Goal: Task Accomplishment & Management: Manage account settings

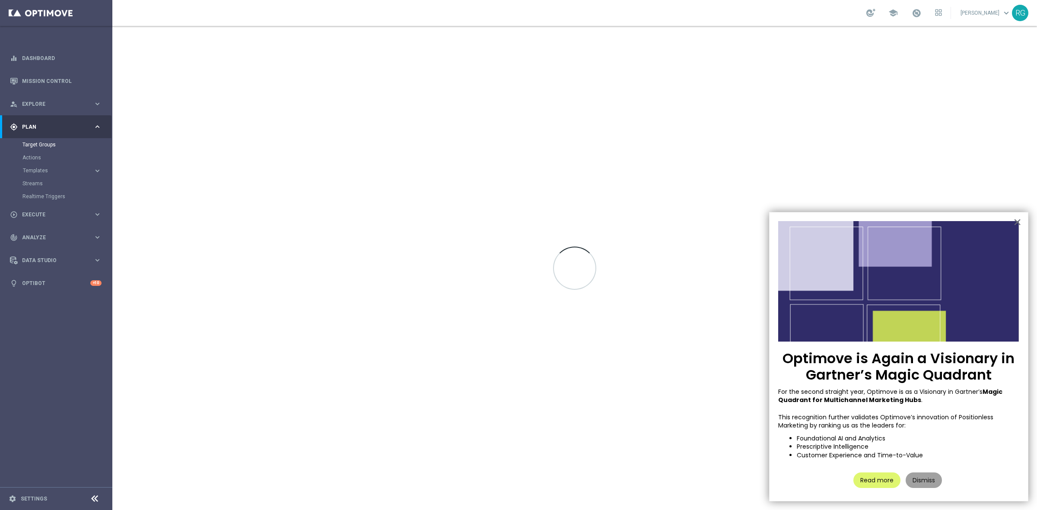
click at [920, 477] on button "Dismiss" at bounding box center [924, 481] width 36 height 16
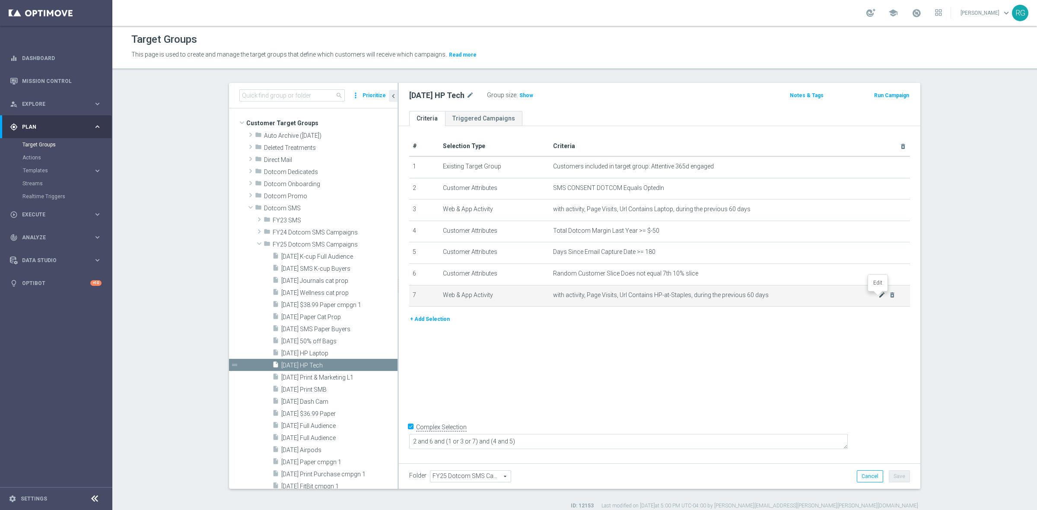
click at [878, 298] on icon "mode_edit" at bounding box center [881, 295] width 7 height 7
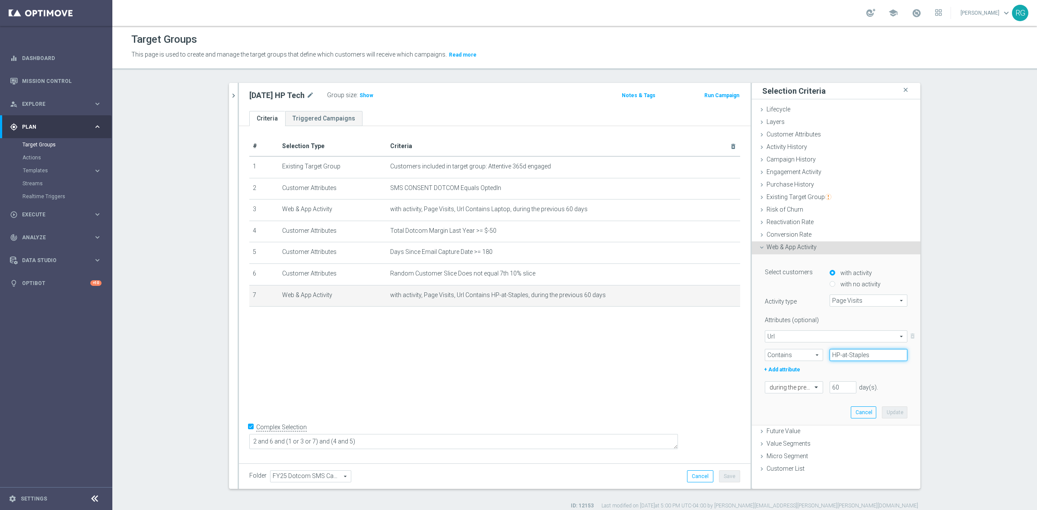
click at [867, 356] on input "HP-at-Staples" at bounding box center [869, 355] width 78 height 12
paste input "staples"
type input "staples"
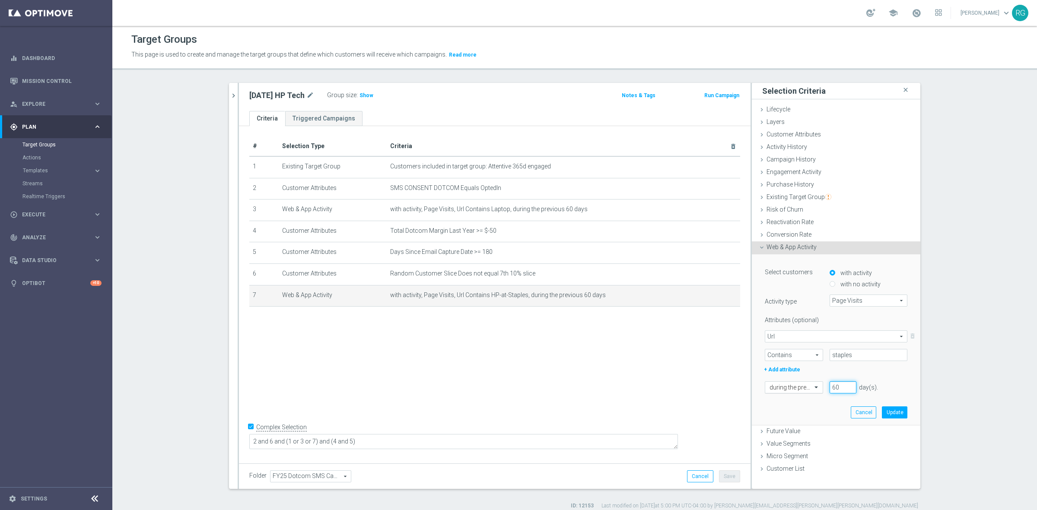
drag, startPoint x: 837, startPoint y: 387, endPoint x: 779, endPoint y: 387, distance: 57.5
click at [779, 387] on div "during the previous 60 day(s). Enter a number between 1 and 730" at bounding box center [836, 388] width 156 height 12
type input "14"
click at [898, 416] on button "Update" at bounding box center [894, 413] width 25 height 12
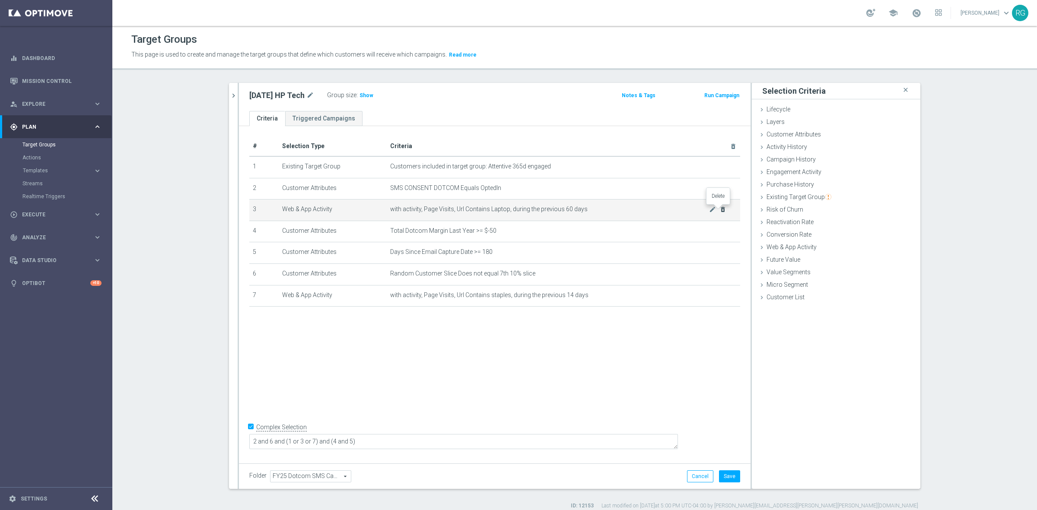
click at [720, 211] on icon "delete_forever" at bounding box center [722, 209] width 7 height 7
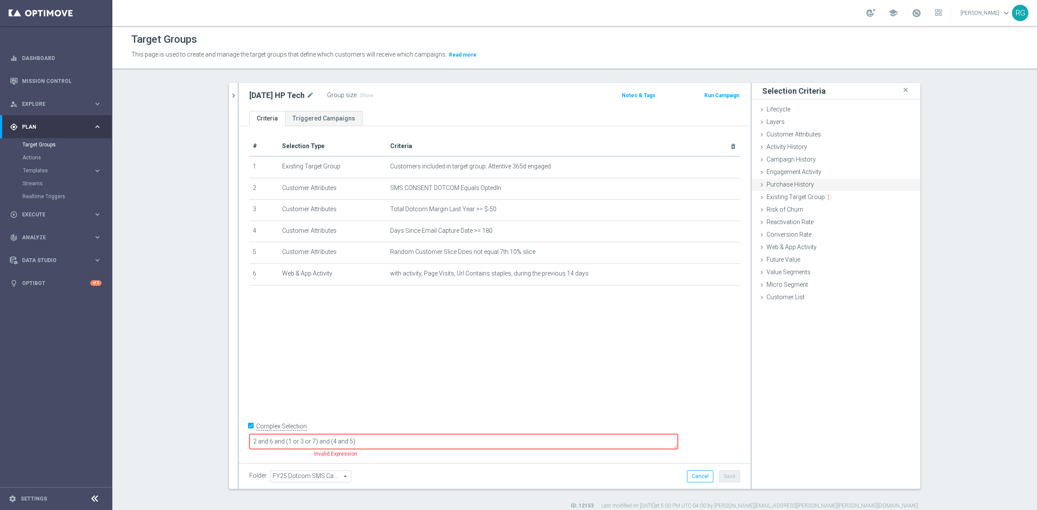
click at [758, 186] on icon at bounding box center [761, 184] width 7 height 7
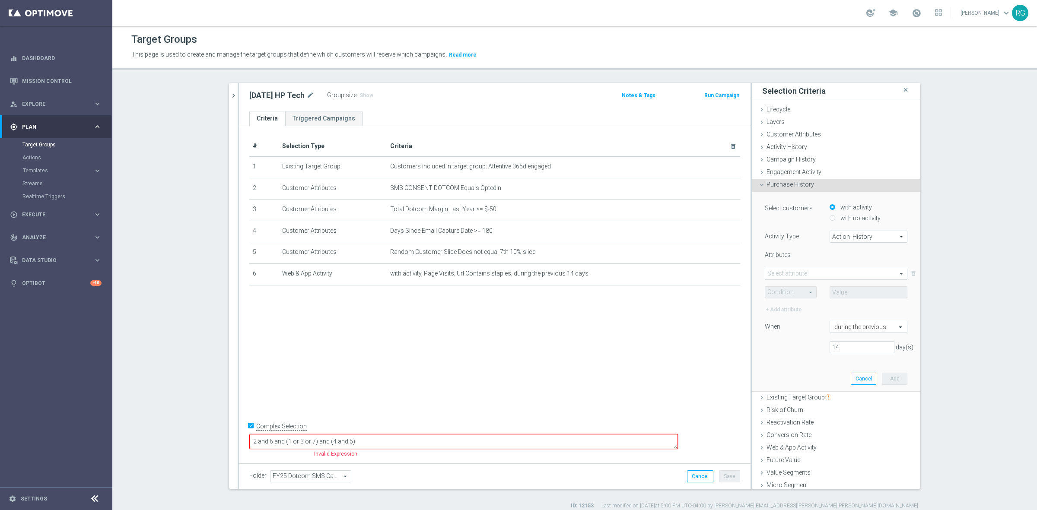
click at [830, 218] on input "with no activity" at bounding box center [833, 218] width 6 height 6
radio input "true"
click at [841, 237] on span "Action_History" at bounding box center [868, 236] width 77 height 11
click at [849, 264] on label "Omni" at bounding box center [868, 260] width 77 height 11
type input "Omni"
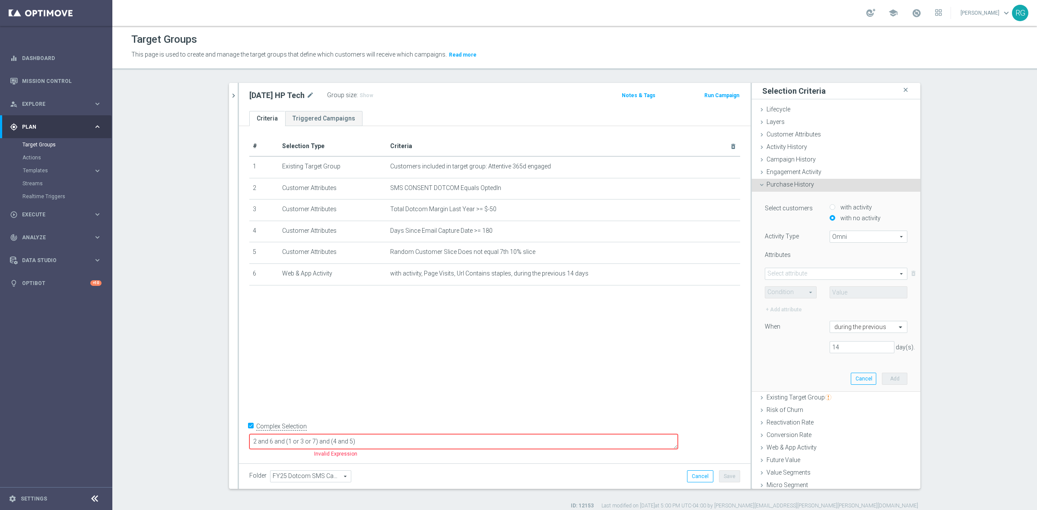
click at [808, 271] on span at bounding box center [836, 273] width 142 height 11
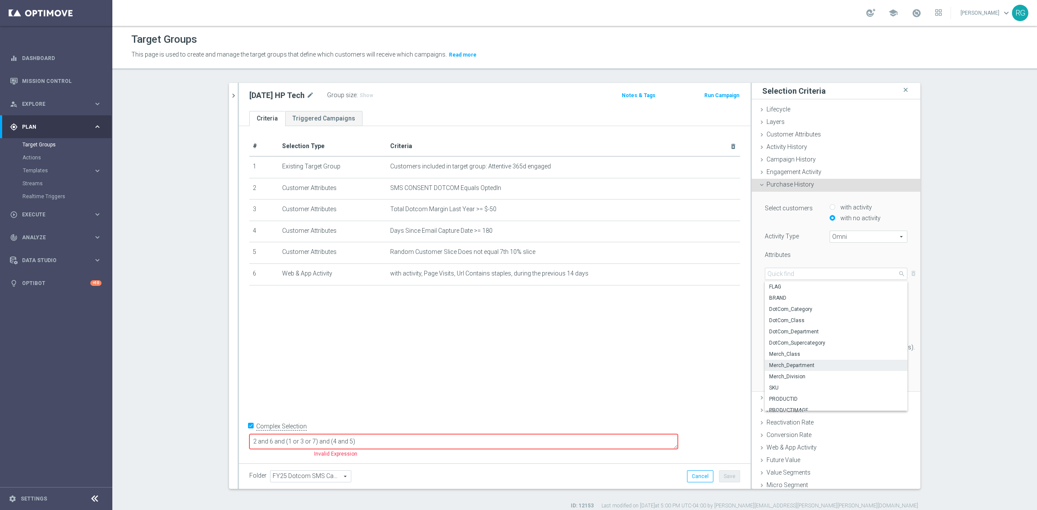
click at [811, 366] on span "Merch_Department" at bounding box center [836, 365] width 134 height 7
type input "Merch_Department"
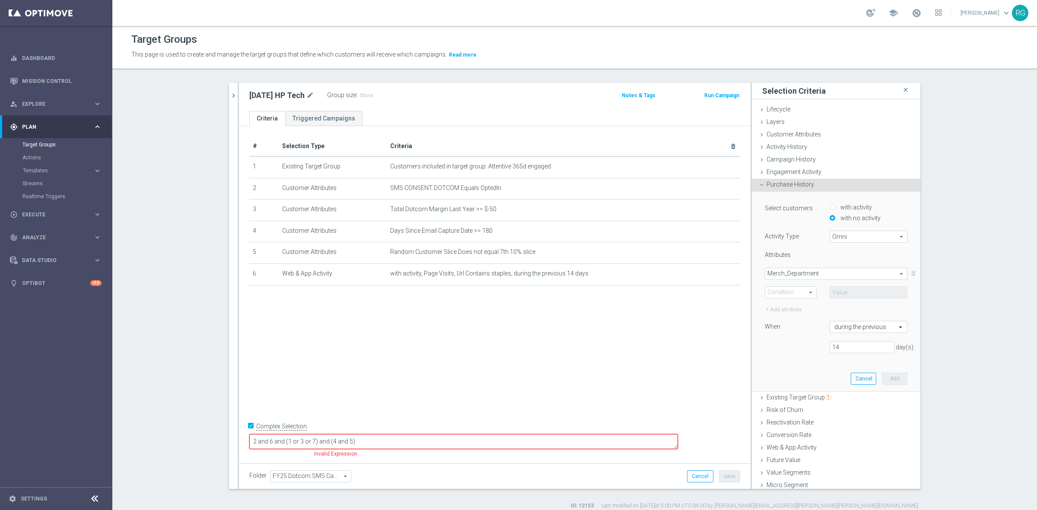
click at [786, 294] on span at bounding box center [790, 292] width 51 height 11
click at [781, 387] on label "Not one of" at bounding box center [790, 383] width 51 height 11
click at [800, 294] on span "Not one of" at bounding box center [790, 292] width 51 height 11
click at [780, 374] on span "One of" at bounding box center [791, 372] width 42 height 7
type input "One of"
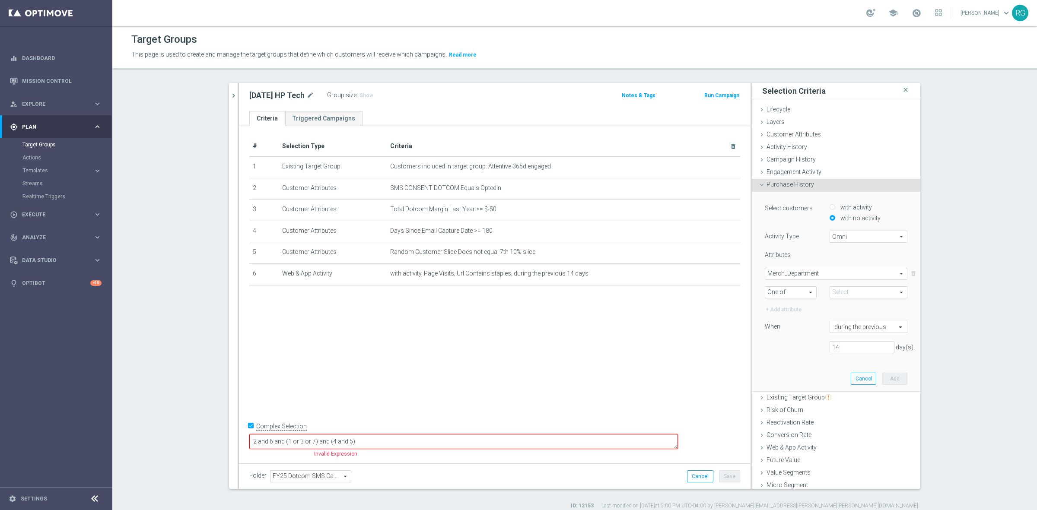
click at [830, 292] on span at bounding box center [868, 292] width 77 height 11
click at [836, 325] on input "(All)" at bounding box center [839, 325] width 6 height 6
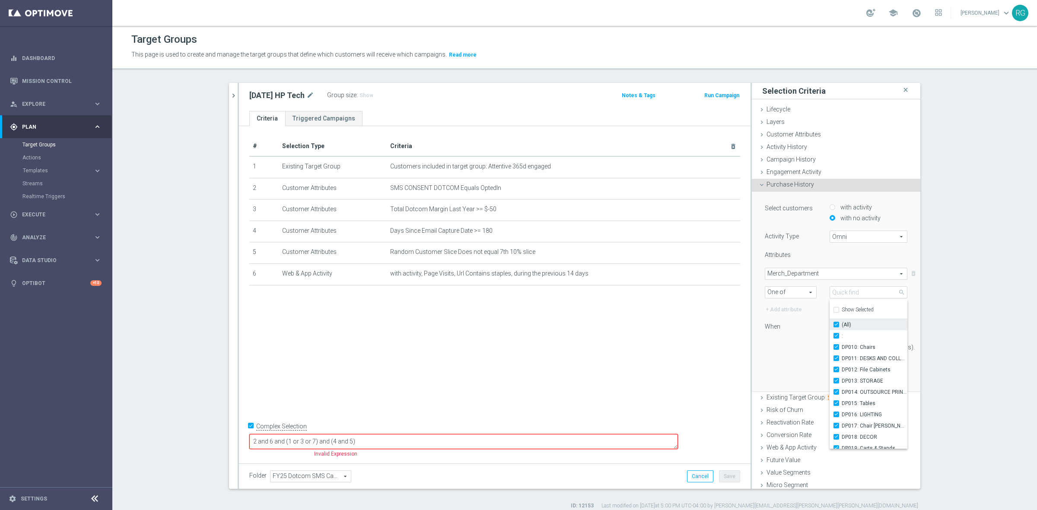
checkbox input "true"
type input "Selected 91 of 91"
checkbox input "true"
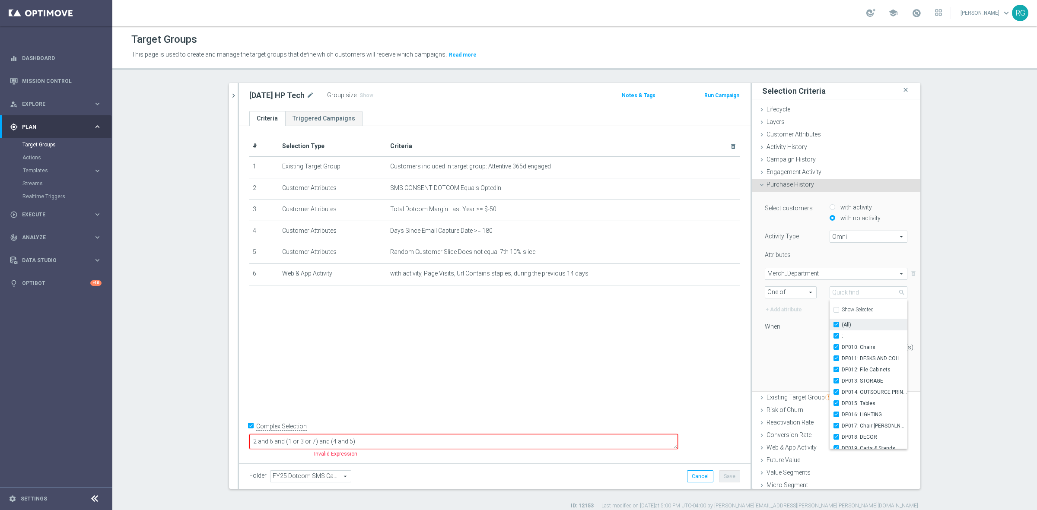
checkbox input "true"
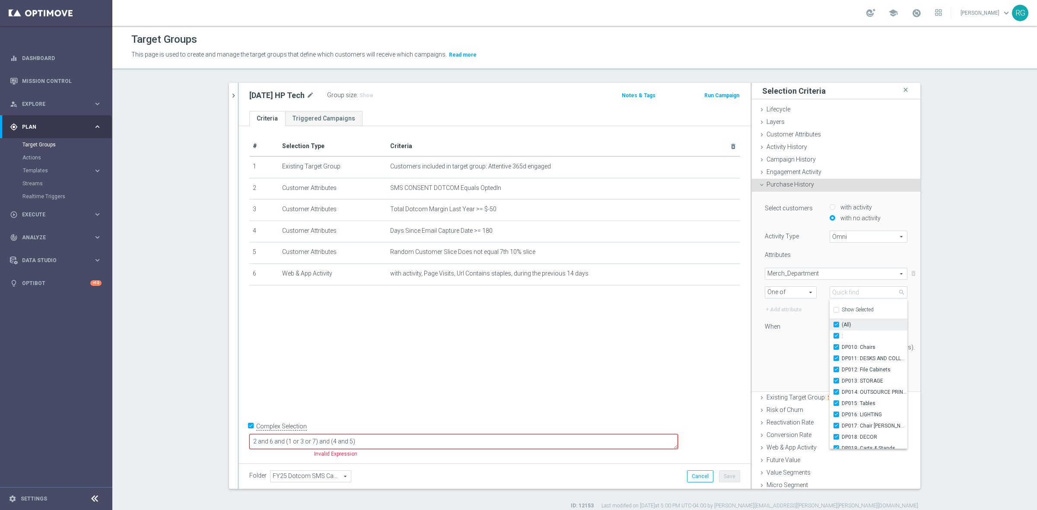
checkbox input "true"
click at [770, 325] on label "When" at bounding box center [773, 327] width 16 height 8
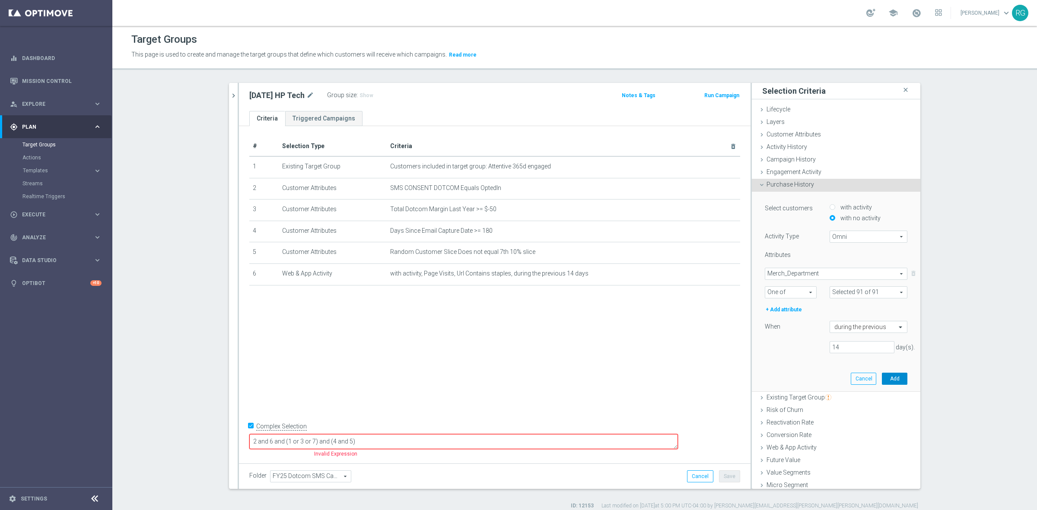
click at [882, 377] on button "Add" at bounding box center [894, 379] width 25 height 12
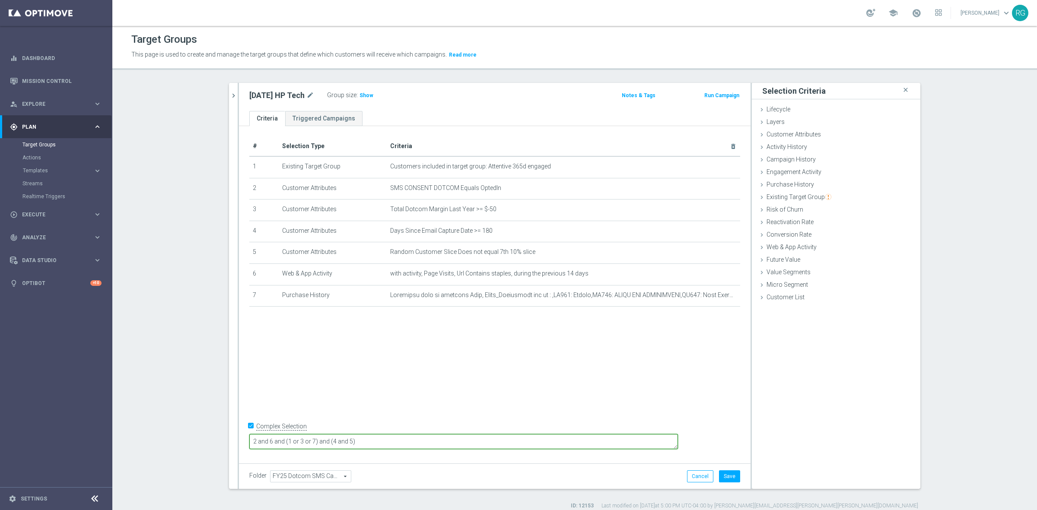
click at [342, 442] on textarea "2 and 6 and (1 or 3 or 7) and (4 and 5)" at bounding box center [463, 441] width 429 height 15
click at [343, 441] on textarea "2 and (1 or 3 or 7) and (4 and 5)" at bounding box center [463, 441] width 429 height 15
click at [325, 442] on textarea "2 and (1 or 6 or 7) and (4 and 5)" at bounding box center [463, 441] width 429 height 15
click at [372, 441] on textarea "2 and 7 and (1 or 6 or 7) and (4 and 5)" at bounding box center [463, 441] width 429 height 15
click at [381, 443] on textarea "2 and 7 and (1 or 6) and (4 and 5)" at bounding box center [463, 441] width 429 height 15
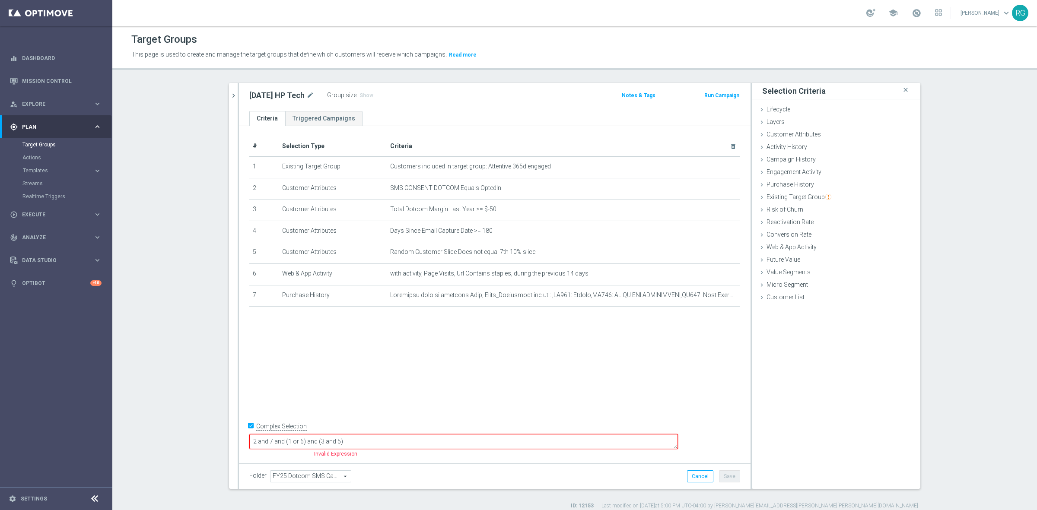
click at [396, 441] on textarea "2 and 7 and (1 or 6) and (3 and 5)" at bounding box center [463, 441] width 429 height 15
click at [340, 439] on textarea "2 and 7 and (1 or 6) and (3 and 4)" at bounding box center [463, 441] width 429 height 15
type textarea "2 and 7 and 5 and (1 or 6) and (3 and 4)"
click at [723, 476] on button "Save" at bounding box center [729, 477] width 21 height 12
click at [369, 94] on span "Show" at bounding box center [367, 95] width 14 height 6
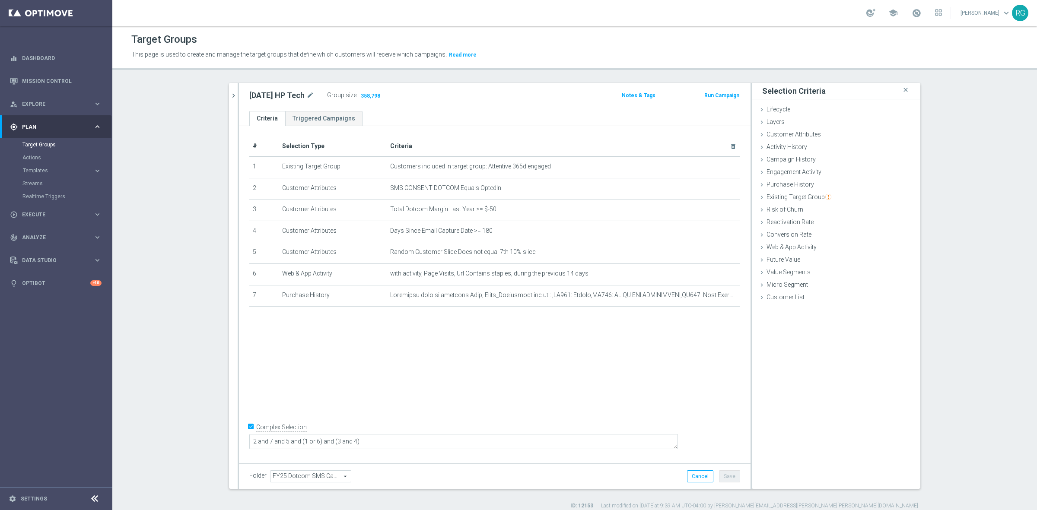
drag, startPoint x: 242, startPoint y: 95, endPoint x: 306, endPoint y: 96, distance: 64.0
click at [306, 96] on div "10.11.25 HP Tech mode_edit Group size : 358,798" at bounding box center [411, 95] width 336 height 12
copy h2 "10.11.25 HP Tech"
click at [430, 446] on textarea "2 and 7 and 5 and (1 or 6) and (3 and 4)" at bounding box center [463, 441] width 429 height 15
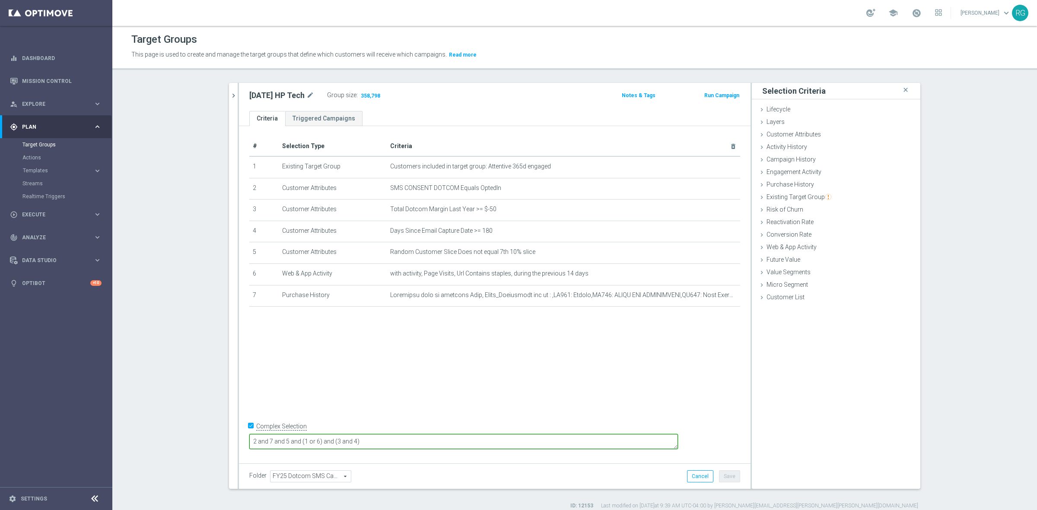
click at [430, 446] on textarea "2 and 7 and 5 and (1 or 6) and (3 and 4)" at bounding box center [463, 441] width 429 height 15
paste textarea "2 and 5 and (3 and 4) and (1 or (6 and 7))"
type textarea "2 and 5 and (3 and 4) and (1 or (6 and 7))"
click at [730, 475] on button "Save" at bounding box center [729, 477] width 21 height 12
click at [366, 98] on span "Show" at bounding box center [367, 95] width 14 height 6
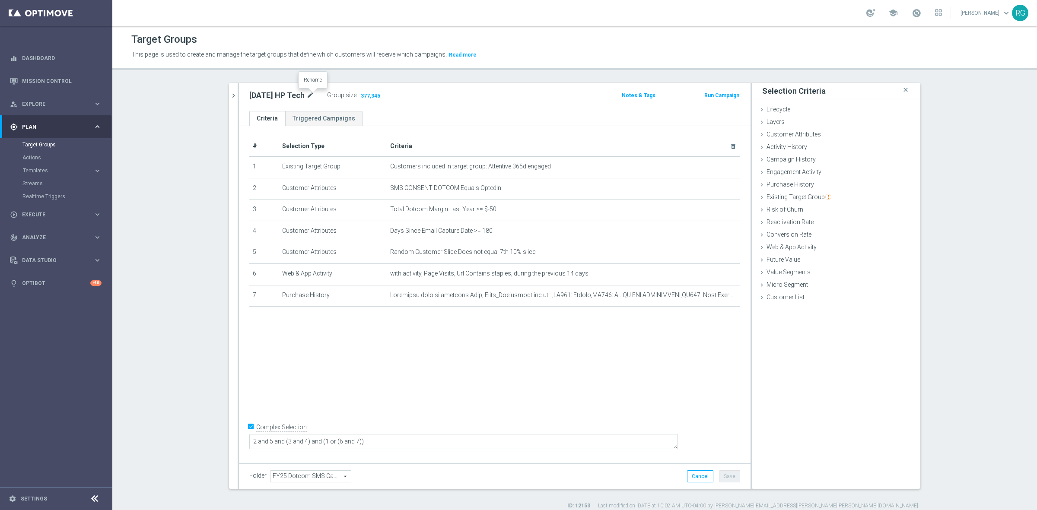
click at [314, 96] on icon "mode_edit" at bounding box center [310, 95] width 8 height 10
click at [314, 98] on input "10.11.25 HP Tech" at bounding box center [307, 96] width 117 height 12
drag, startPoint x: 310, startPoint y: 98, endPoint x: 272, endPoint y: 98, distance: 37.6
click at [272, 98] on input "10.11.25 HP Tech" at bounding box center [307, 96] width 117 height 12
type input "10.11.25 Easy Deal Last Chance"
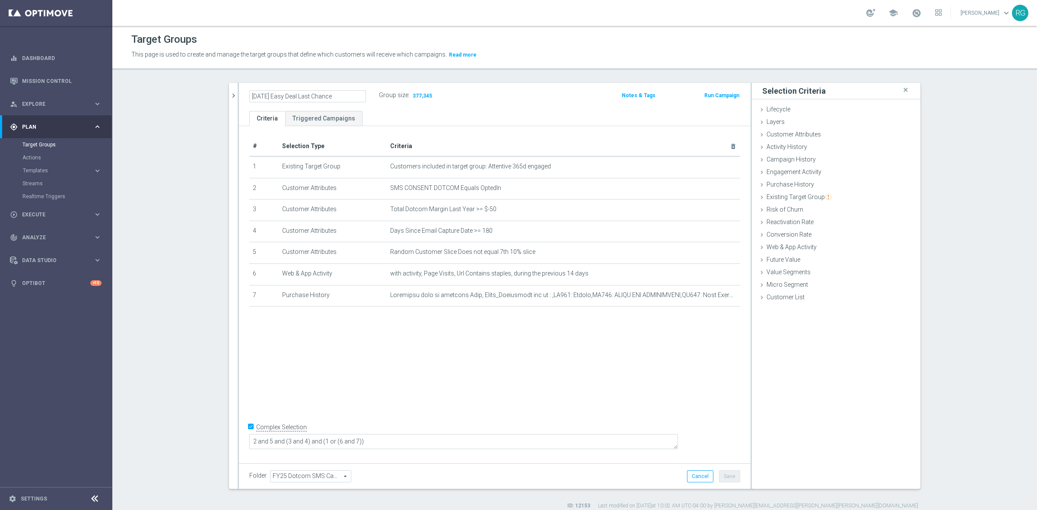
click at [470, 99] on div "10.11.25 Easy Deal Last Chance Group size : 377,345" at bounding box center [411, 95] width 336 height 13
click at [725, 473] on button "Save" at bounding box center [729, 477] width 21 height 12
click at [230, 100] on button "chevron_right" at bounding box center [233, 95] width 9 height 25
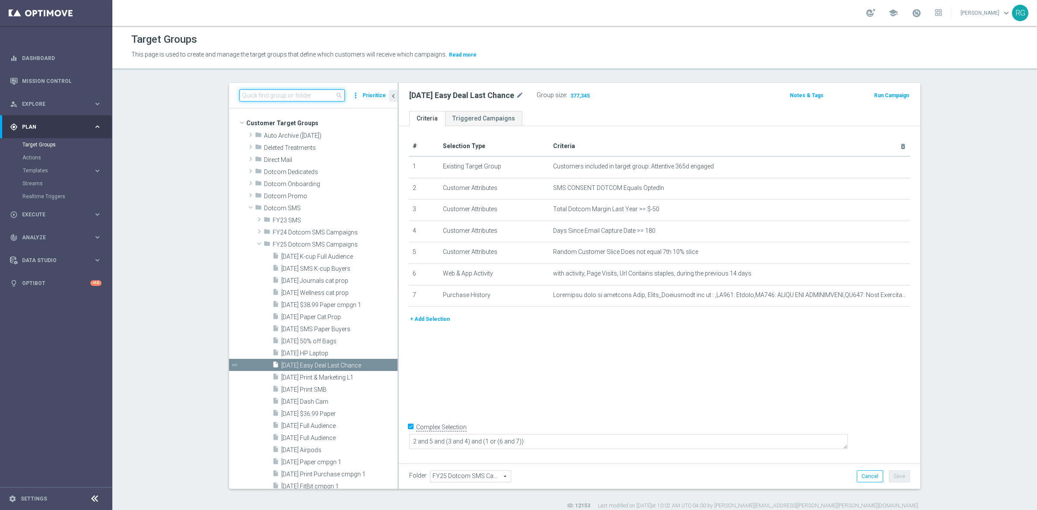
click at [264, 97] on input at bounding box center [291, 95] width 105 height 12
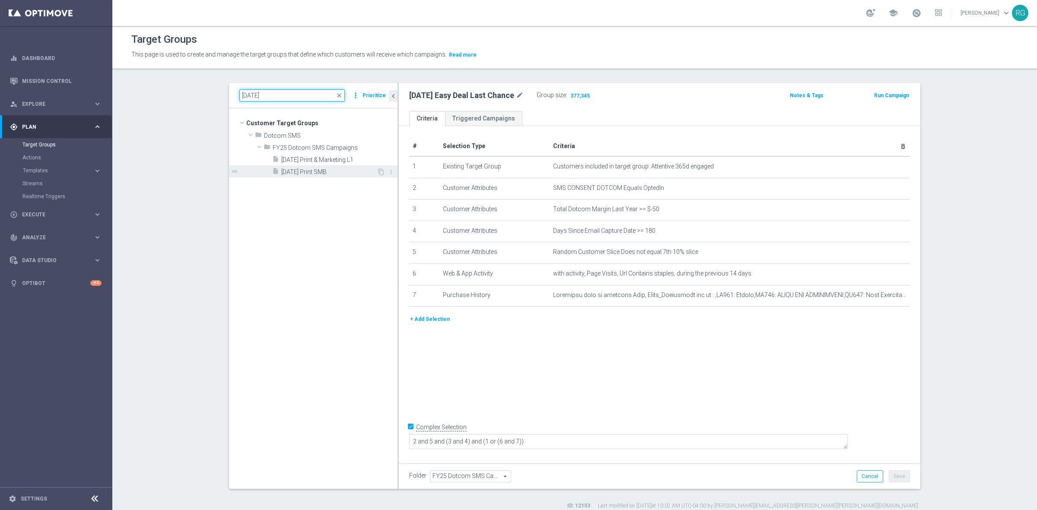
type input "10.2.25"
click at [325, 175] on span "10.2.25 Print SMB" at bounding box center [328, 172] width 95 height 7
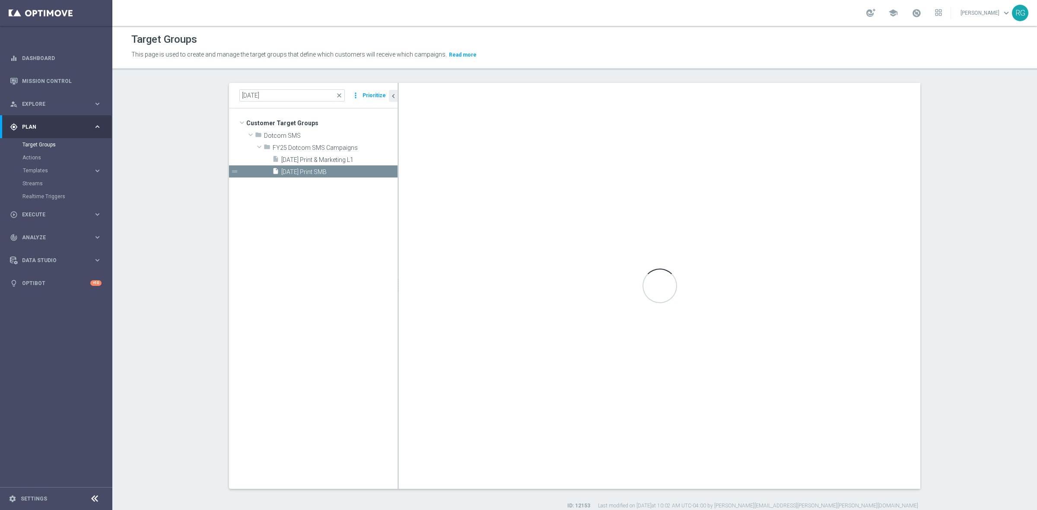
type textarea "1 and 4 and (7 or 8) and (2 and 3) and (5 or 6)"
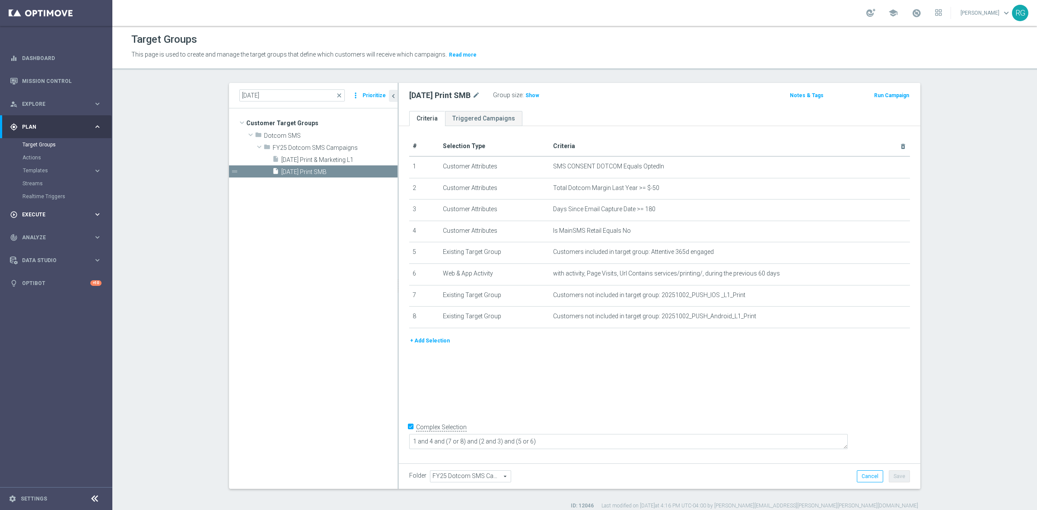
click at [35, 214] on span "Execute" at bounding box center [57, 214] width 71 height 5
click at [54, 170] on link "Campaign Builder" at bounding box center [55, 167] width 67 height 7
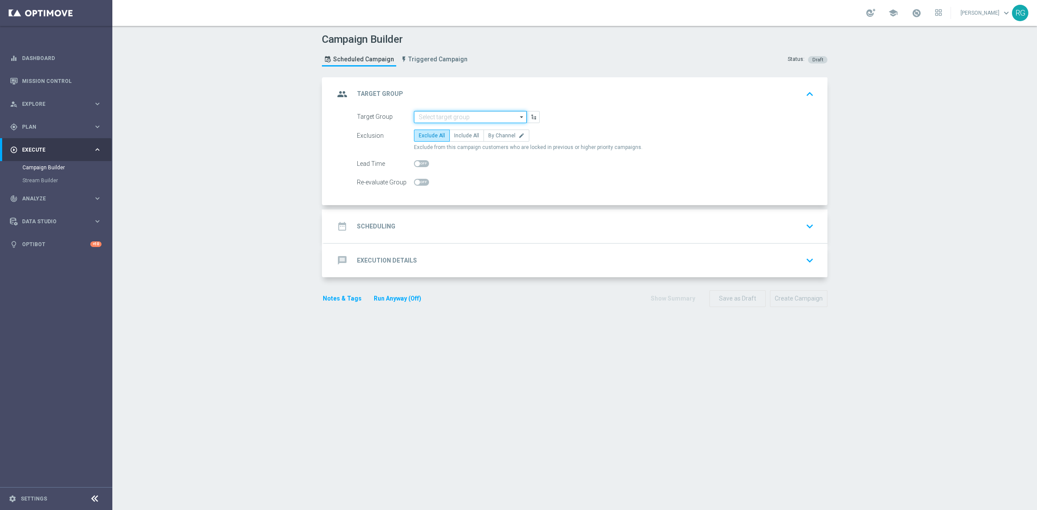
click at [443, 118] on input at bounding box center [470, 117] width 113 height 12
click at [441, 143] on div "10.2.25 Print SMB" at bounding box center [437, 143] width 39 height 8
type input "10.2.25 Print SMB"
click at [519, 135] on icon "edit" at bounding box center [522, 136] width 6 height 6
click at [494, 135] on input "By Channel edit" at bounding box center [491, 137] width 6 height 6
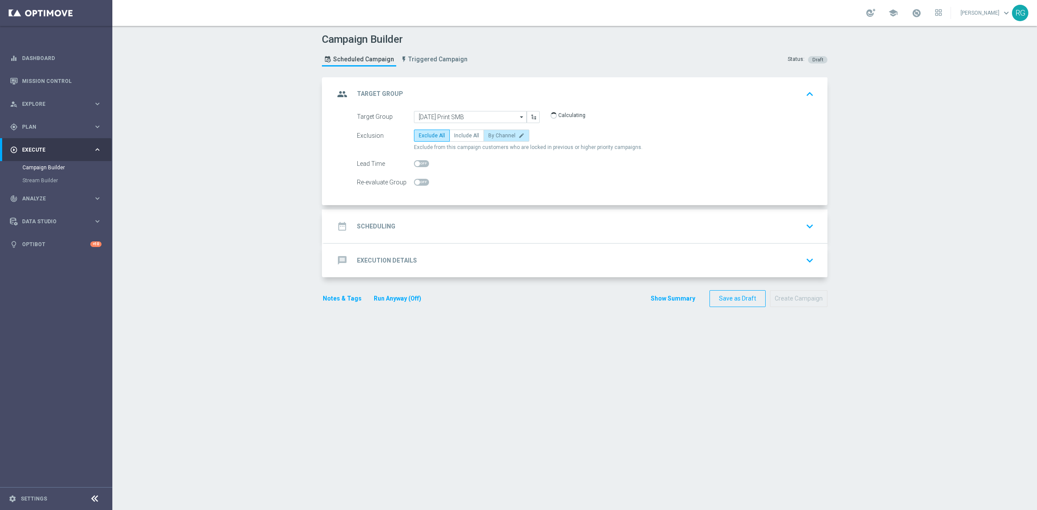
radio input "true"
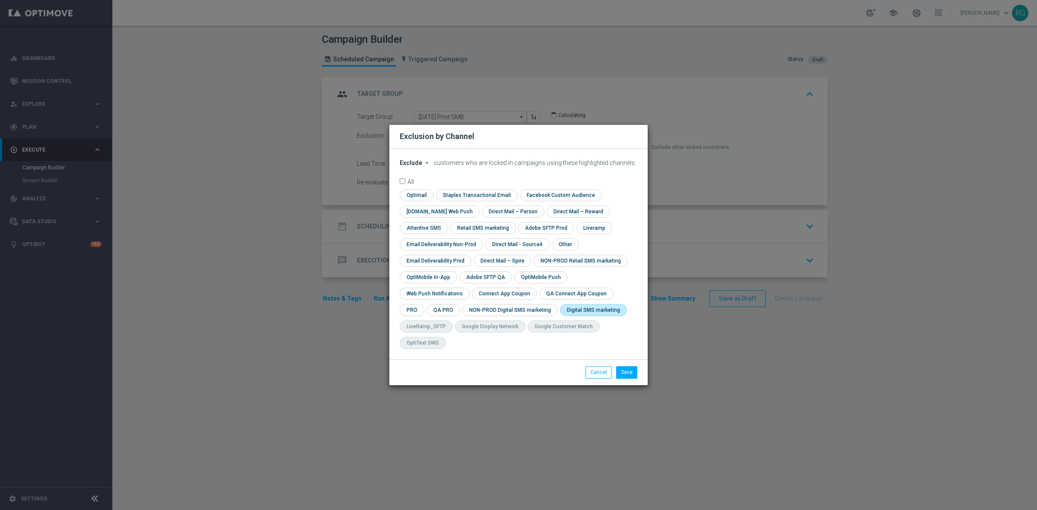
click at [560, 316] on input "checkbox" at bounding box center [592, 310] width 64 height 12
checkbox input "true"
click at [621, 366] on button "Save" at bounding box center [626, 372] width 21 height 12
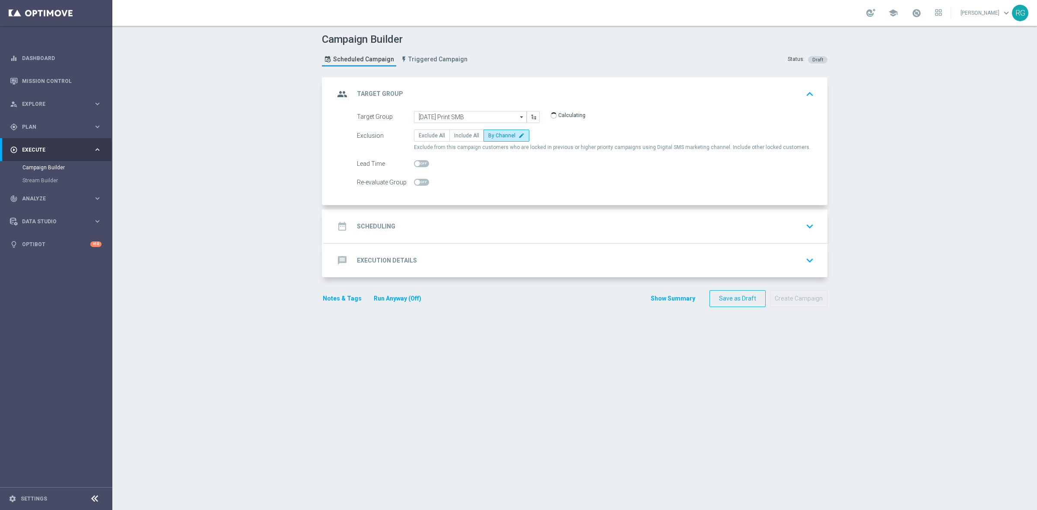
click at [421, 163] on span at bounding box center [421, 163] width 15 height 7
click at [421, 163] on input "checkbox" at bounding box center [421, 163] width 15 height 7
checkbox input "true"
click at [476, 229] on div "date_range Scheduling keyboard_arrow_down" at bounding box center [575, 226] width 483 height 16
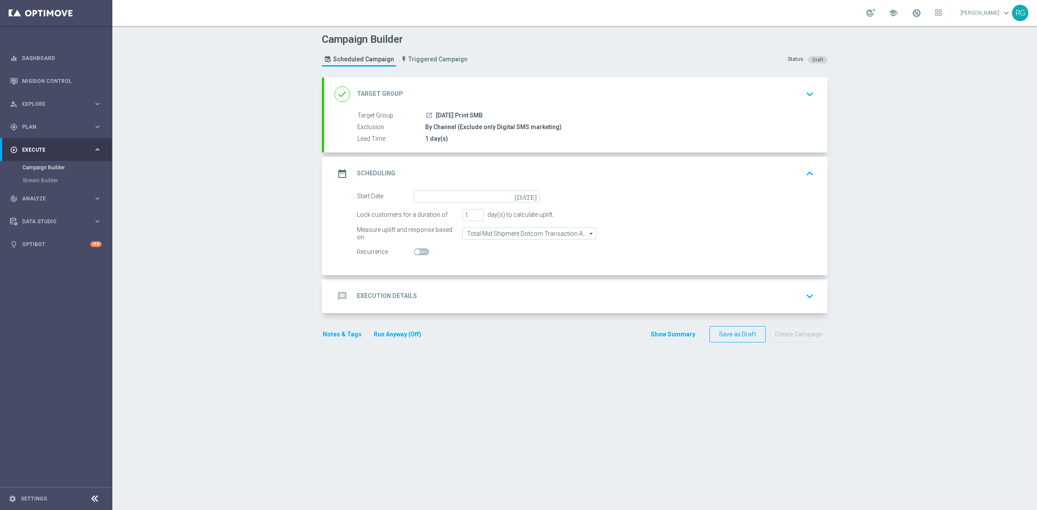
click at [531, 194] on icon "[DATE]" at bounding box center [527, 196] width 25 height 10
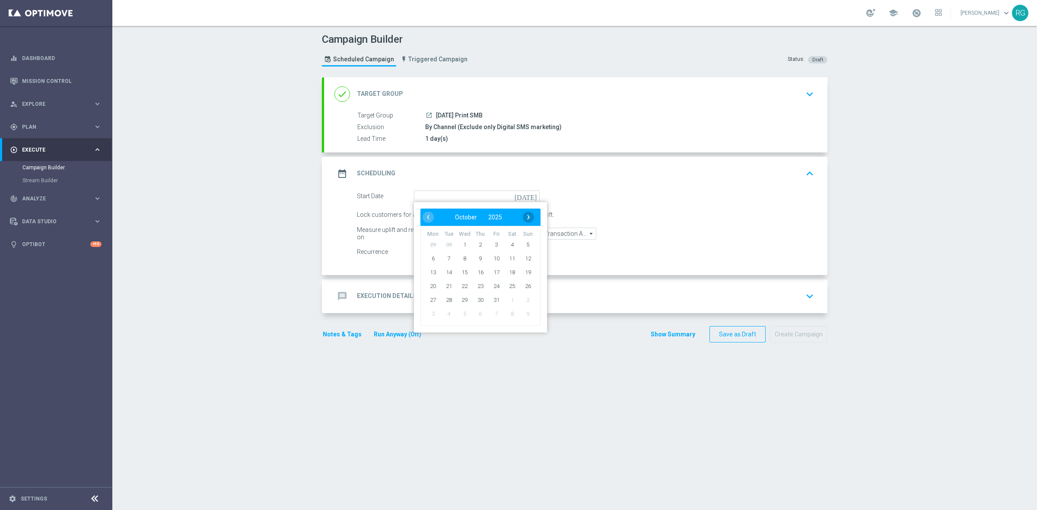
click at [523, 220] on span "›" at bounding box center [528, 217] width 11 height 11
click at [425, 223] on span "‹" at bounding box center [428, 217] width 11 height 11
click at [477, 246] on span "2" at bounding box center [481, 245] width 14 height 14
type input "02 Oct 2025"
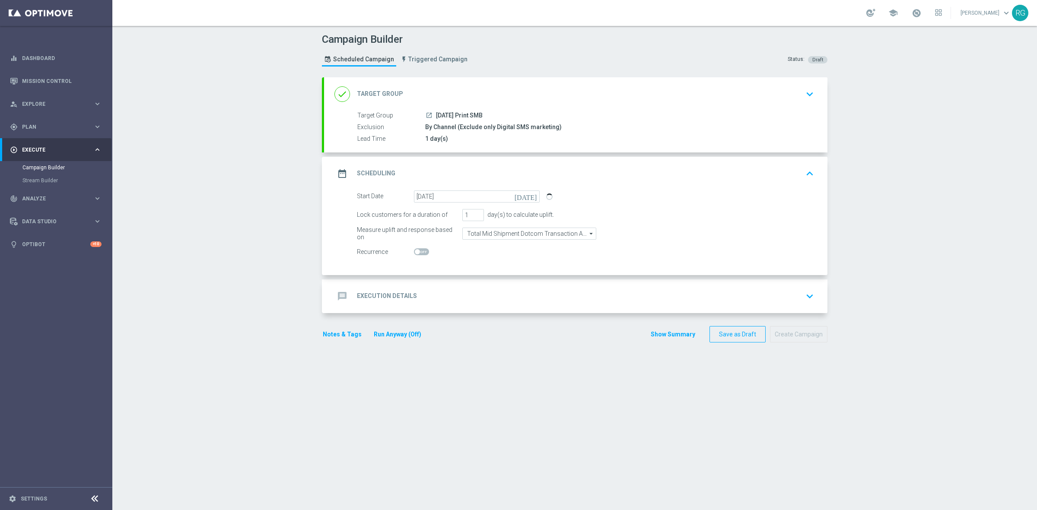
click at [424, 293] on div "message Execution Details keyboard_arrow_down" at bounding box center [575, 296] width 483 height 16
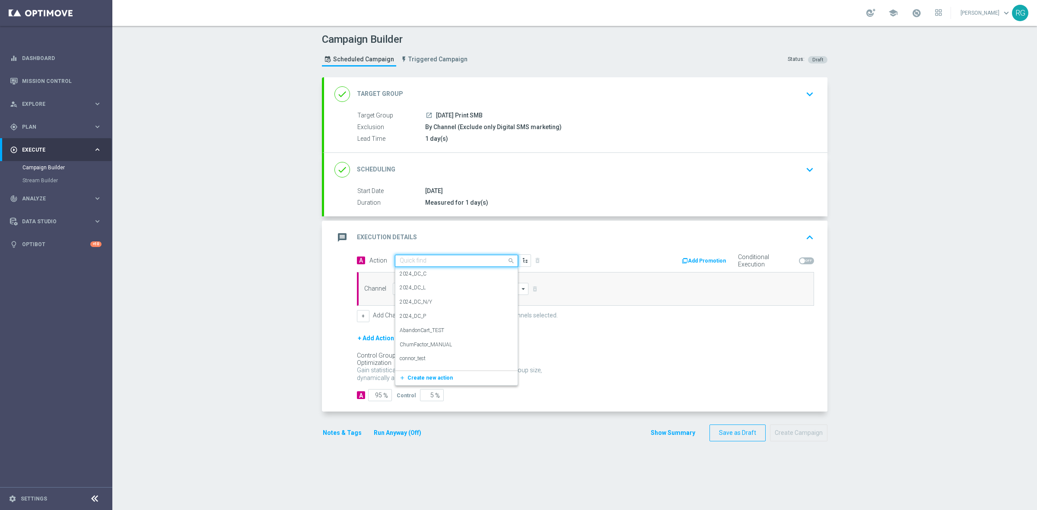
click at [400, 258] on input "text" at bounding box center [448, 261] width 96 height 7
type input "sms"
click at [400, 302] on label "SMS_Awareness" at bounding box center [418, 304] width 37 height 7
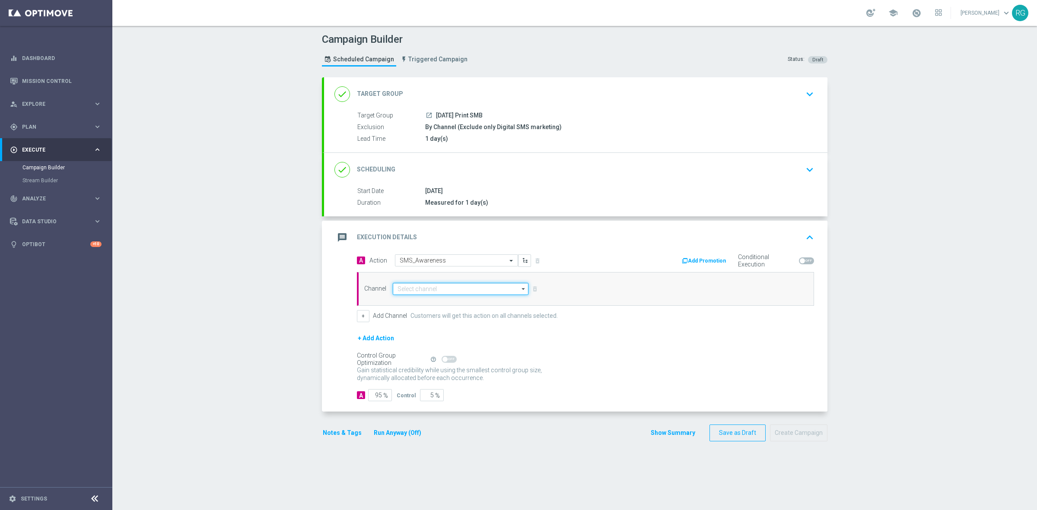
click at [398, 290] on input at bounding box center [461, 289] width 136 height 12
click at [423, 301] on div "Attentive SMS" at bounding box center [413, 302] width 33 height 8
type input "Attentive SMS"
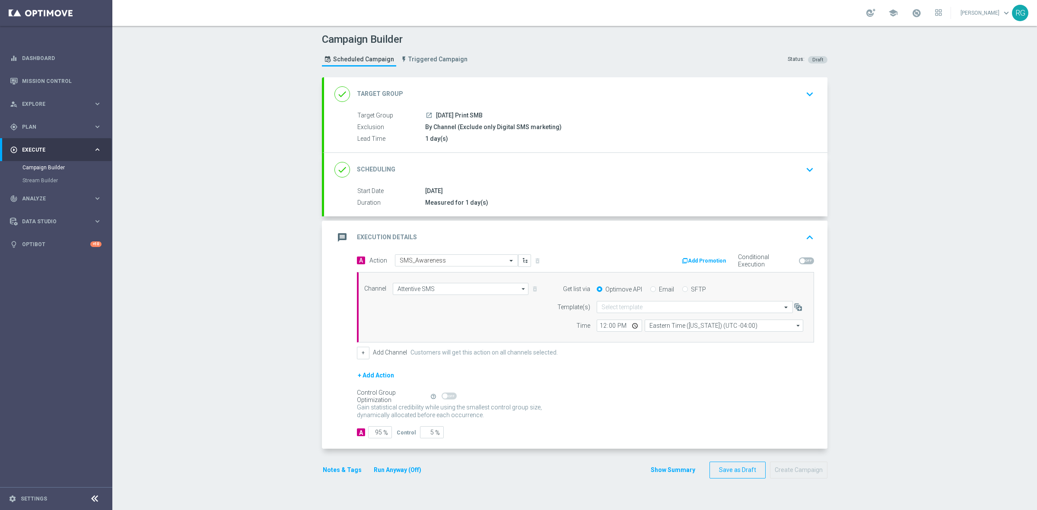
click at [683, 287] on input "SFTP" at bounding box center [685, 290] width 6 height 6
radio input "true"
click at [646, 309] on input "text" at bounding box center [685, 307] width 169 height 7
click at [643, 320] on div "Default Template" at bounding box center [694, 320] width 187 height 14
click at [333, 471] on button "Notes & Tags" at bounding box center [342, 470] width 41 height 11
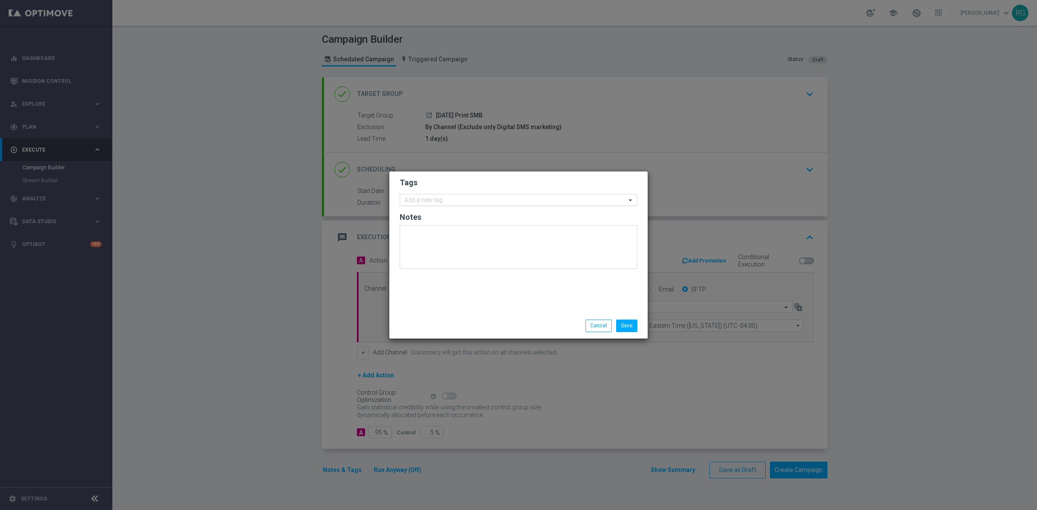
click at [448, 201] on input "text" at bounding box center [515, 200] width 222 height 7
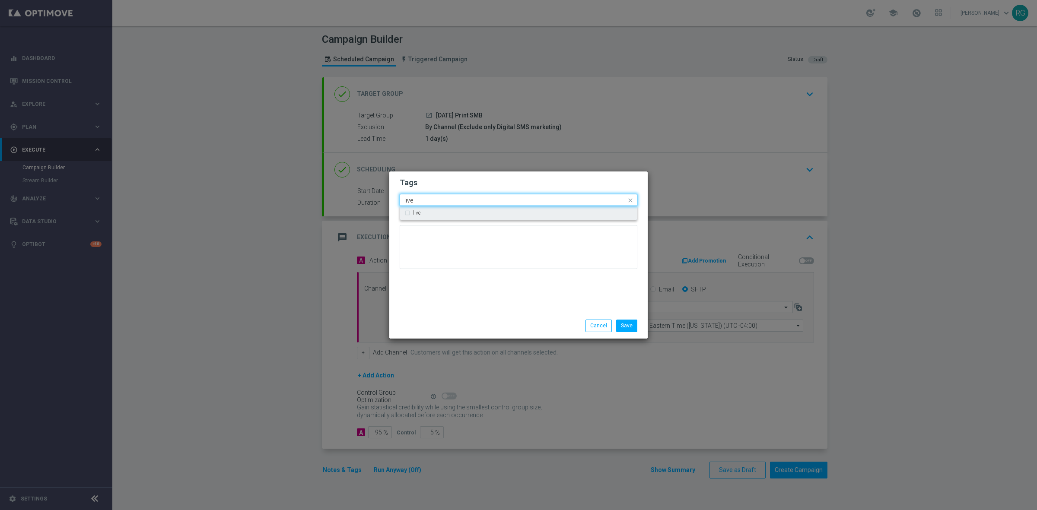
click at [446, 212] on div "live" at bounding box center [523, 212] width 220 height 5
type input "live"
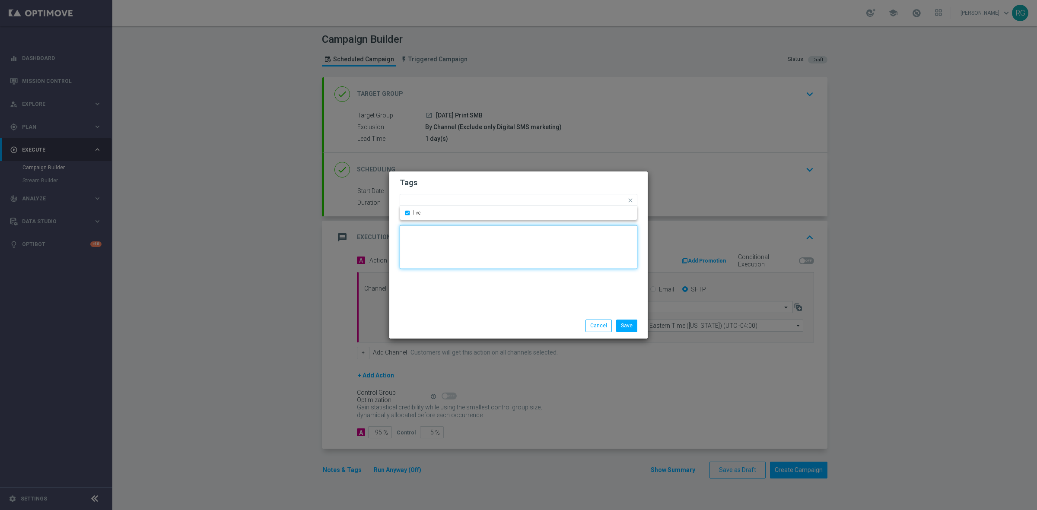
click at [452, 259] on textarea at bounding box center [519, 247] width 238 height 44
click at [465, 194] on div "Add a new tag × live" at bounding box center [513, 200] width 226 height 12
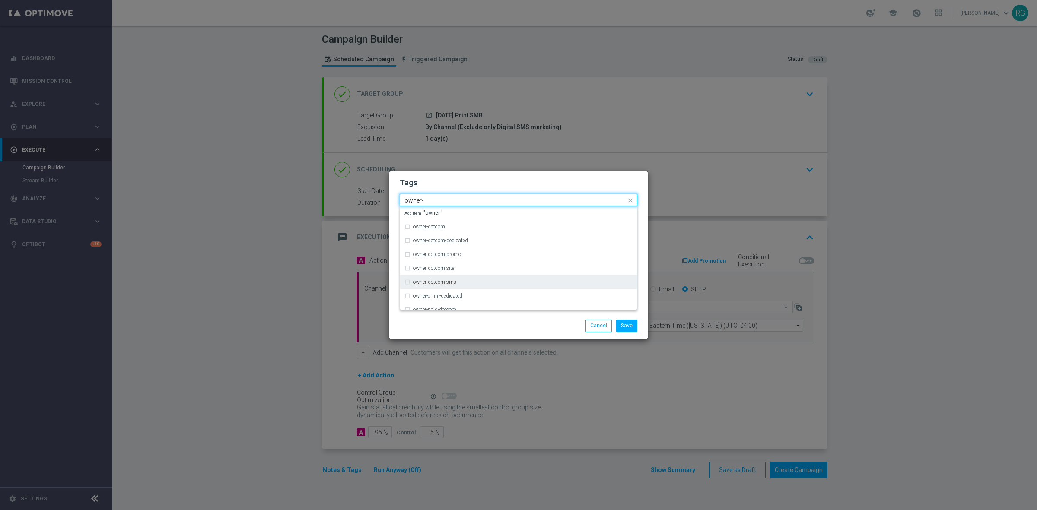
click at [466, 280] on div "owner-dotcom-sms" at bounding box center [523, 282] width 220 height 5
type input "owner-"
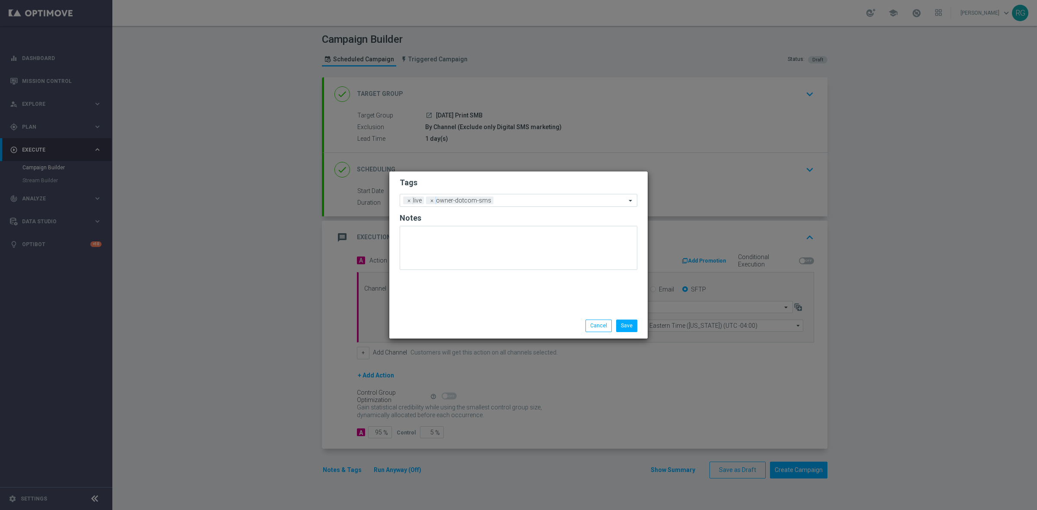
click at [519, 318] on div "Save Cancel" at bounding box center [518, 325] width 258 height 25
click at [636, 328] on button "Save" at bounding box center [626, 326] width 21 height 12
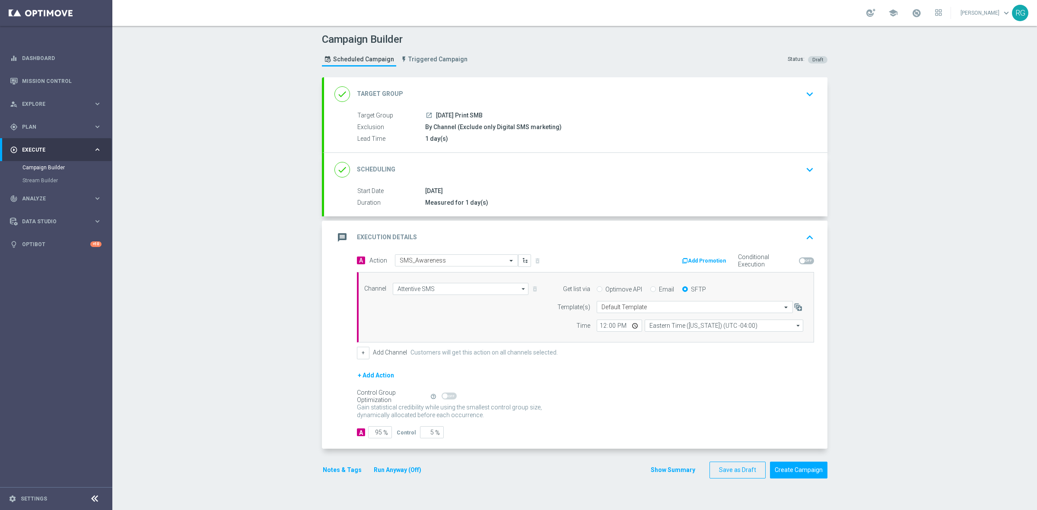
click at [777, 462] on form "done Target Group keyboard_arrow_down Target Group launch 10.2.25 Print SMB Exc…" at bounding box center [575, 277] width 506 height 401
click at [809, 478] on button "Create Campaign" at bounding box center [798, 470] width 57 height 17
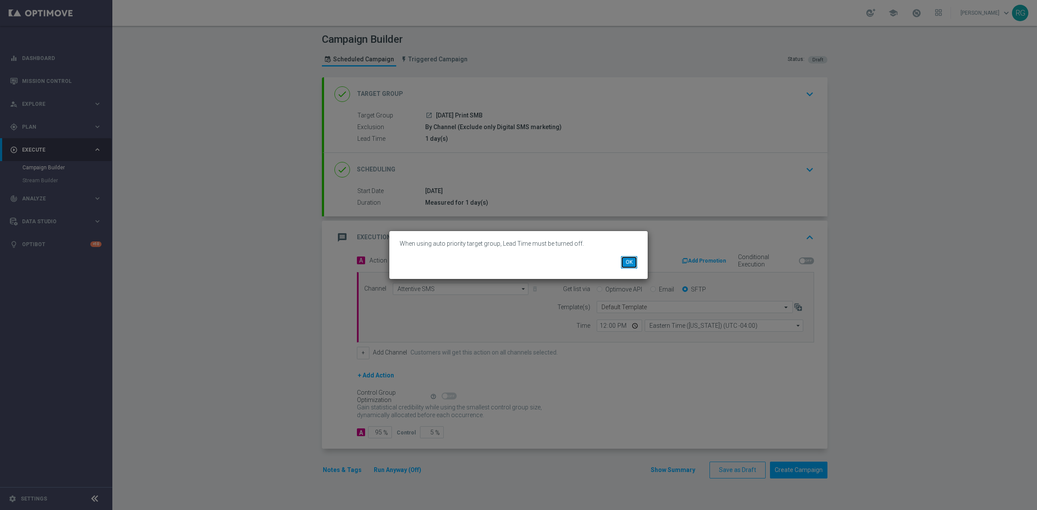
click at [633, 264] on button "OK" at bounding box center [629, 262] width 16 height 12
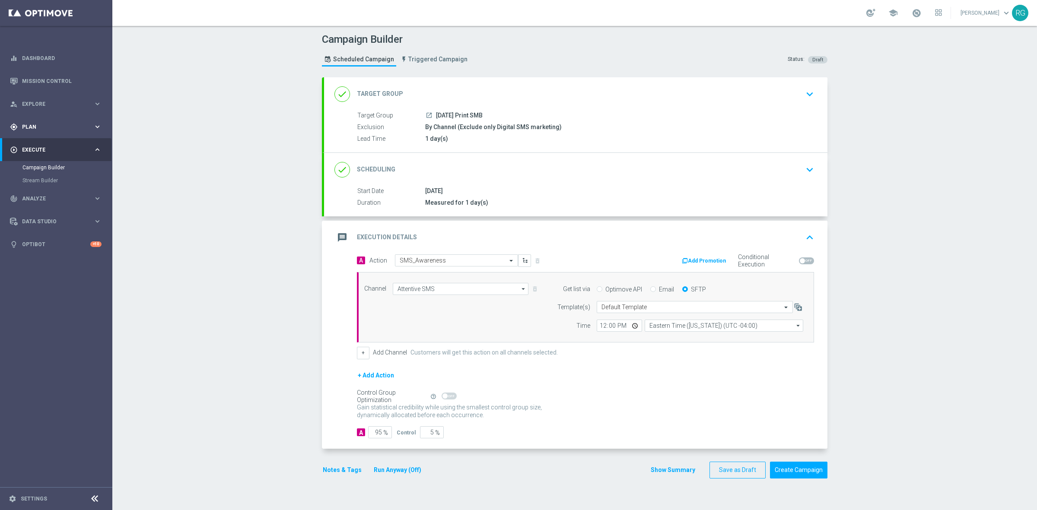
click at [32, 125] on span "Plan" at bounding box center [57, 126] width 71 height 5
click at [39, 140] on div "Target Groups" at bounding box center [66, 144] width 89 height 13
click at [48, 145] on link "Target Groups" at bounding box center [55, 144] width 67 height 7
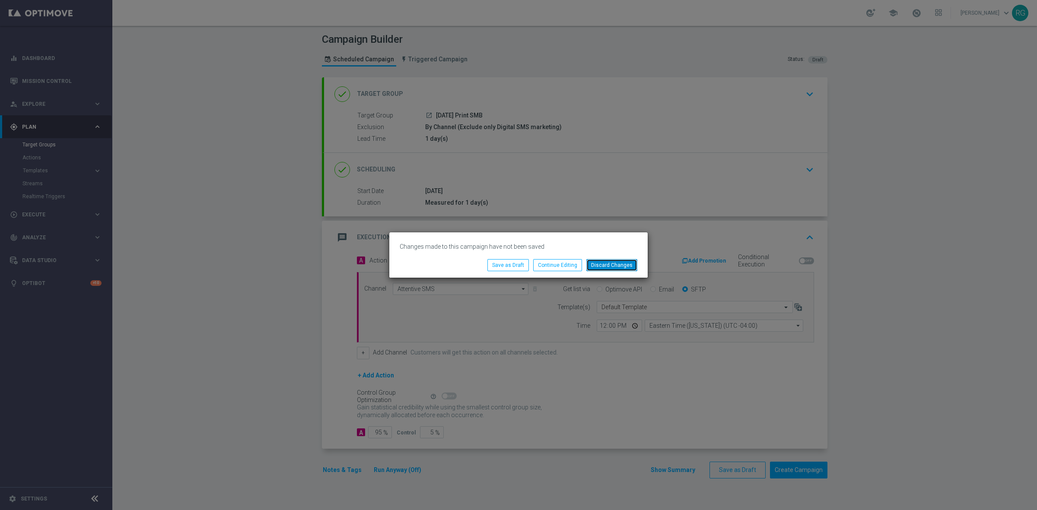
click at [617, 264] on button "Discard Changes" at bounding box center [611, 265] width 51 height 12
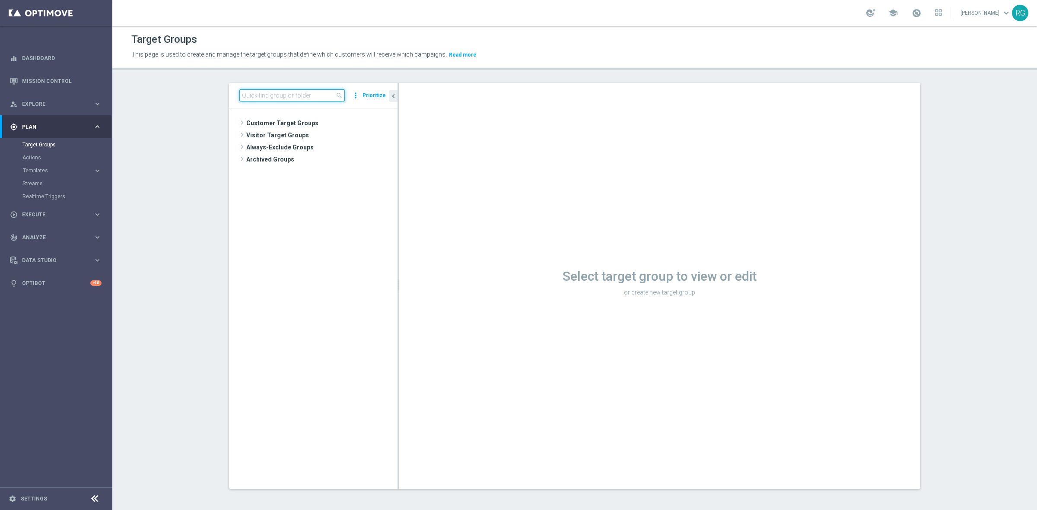
click at [293, 97] on input at bounding box center [291, 95] width 105 height 12
type input "10.2.25"
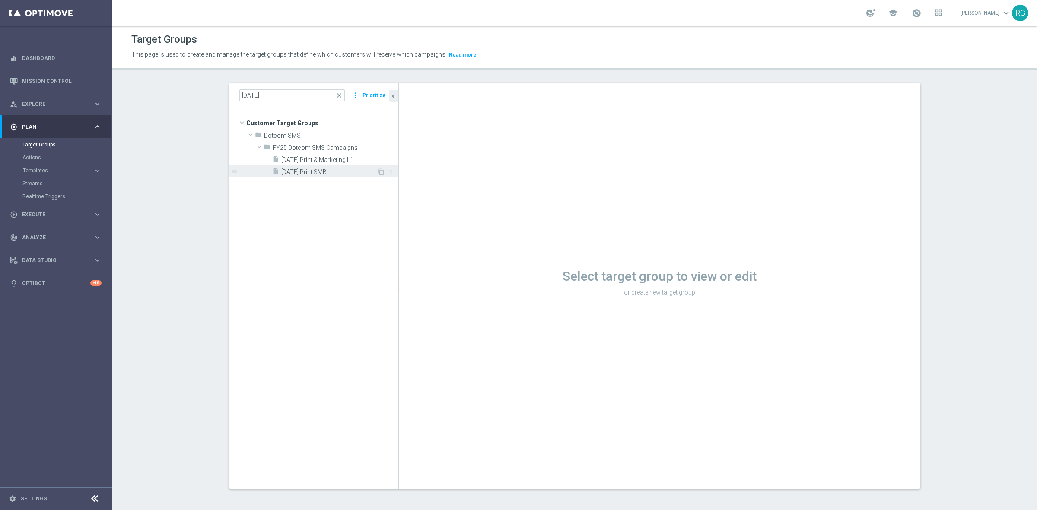
click at [305, 173] on span "10.2.25 Print SMB" at bounding box center [328, 172] width 95 height 7
click at [366, 96] on button "Prioritize" at bounding box center [374, 96] width 26 height 12
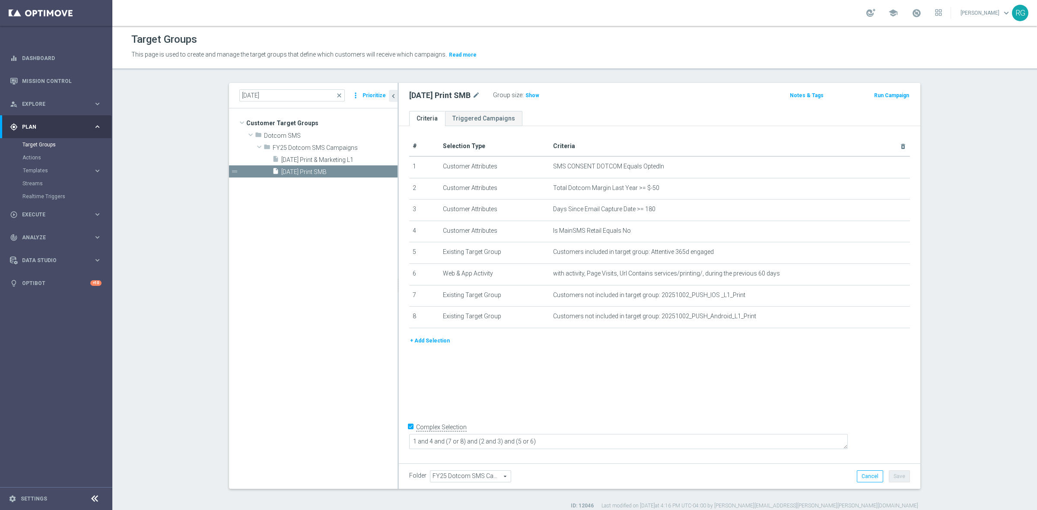
click at [368, 96] on button "Prioritize" at bounding box center [374, 96] width 26 height 12
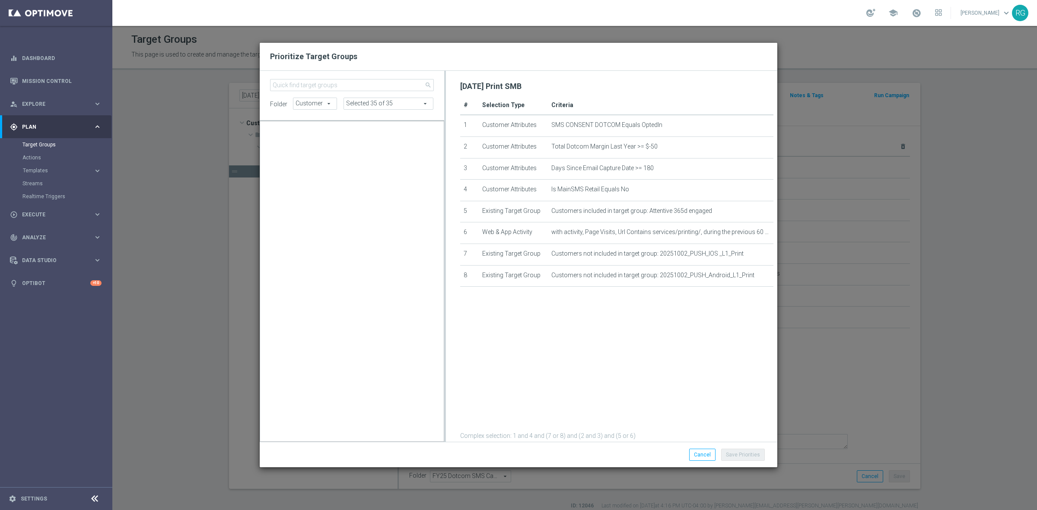
scroll to position [8547, 0]
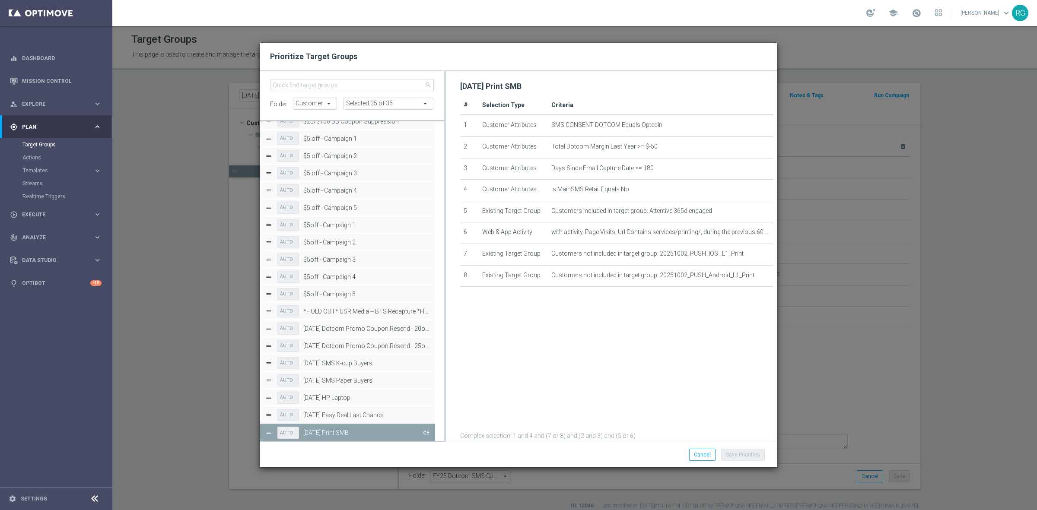
click at [427, 432] on button "Press SPACE to deselect this row." at bounding box center [425, 432] width 9 height 13
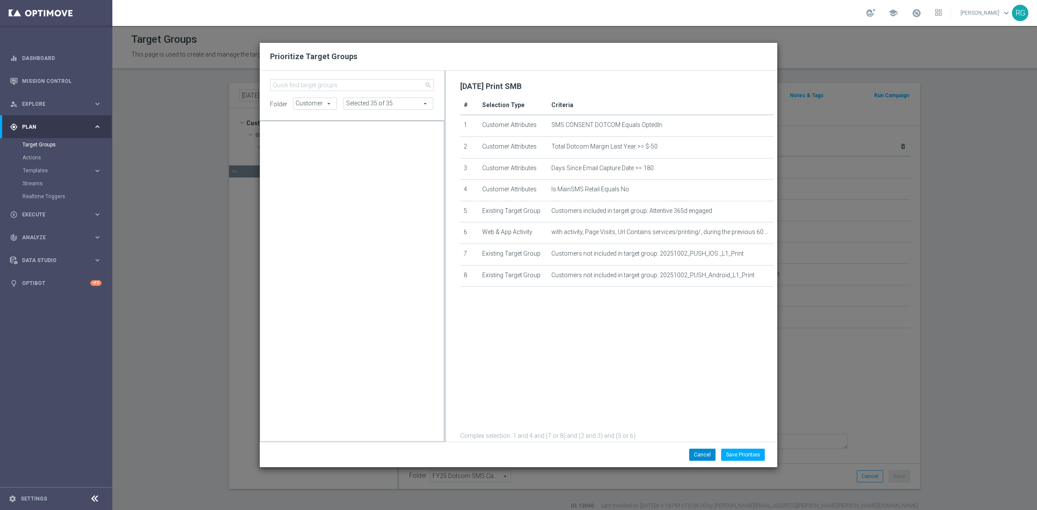
scroll to position [8115, 0]
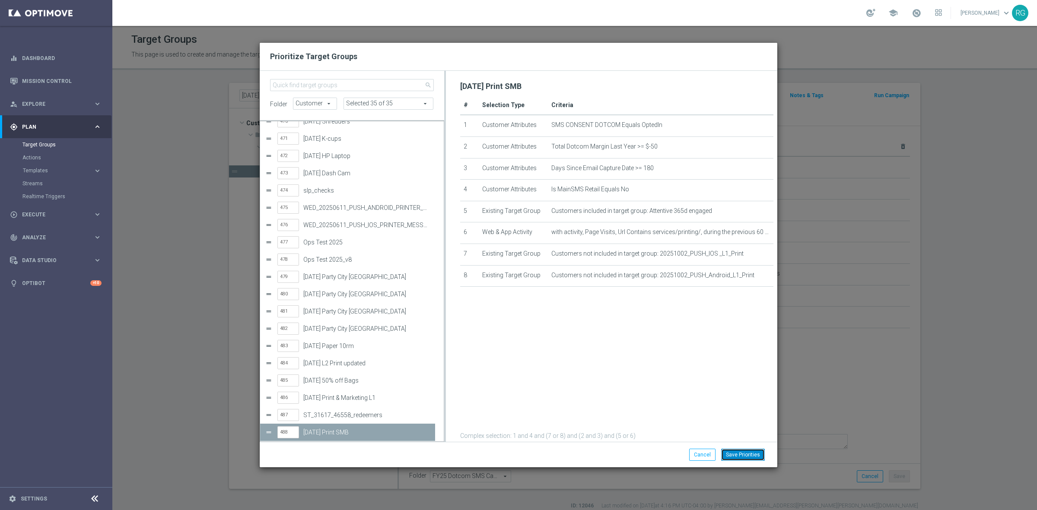
click at [741, 454] on button "Save Priorities" at bounding box center [743, 455] width 44 height 12
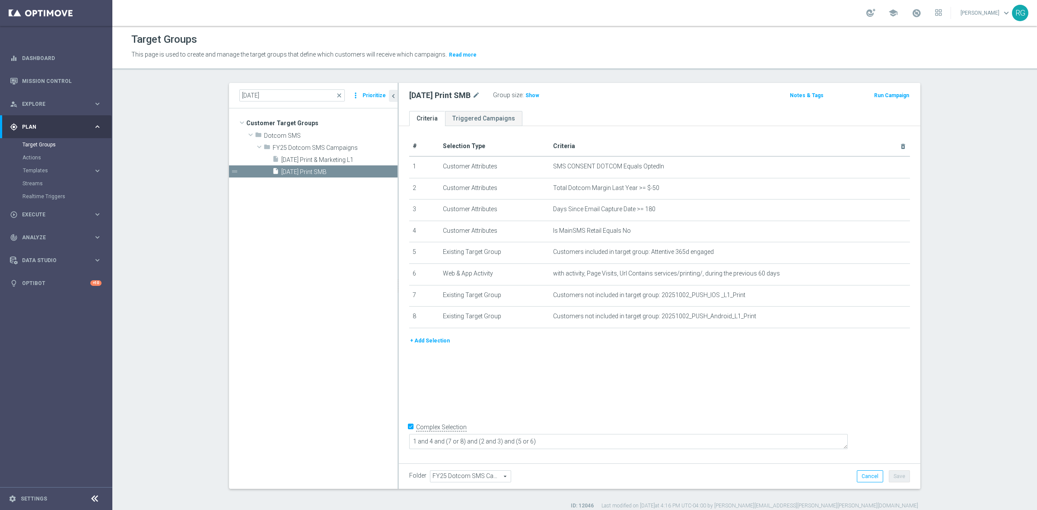
click at [363, 96] on button "Prioritize" at bounding box center [374, 96] width 26 height 12
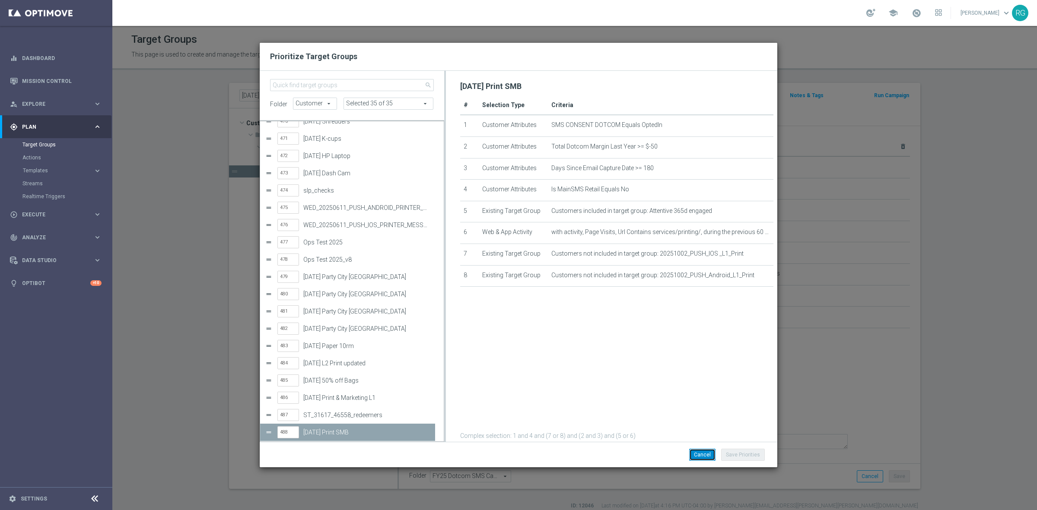
click at [697, 452] on button "Cancel" at bounding box center [702, 455] width 26 height 12
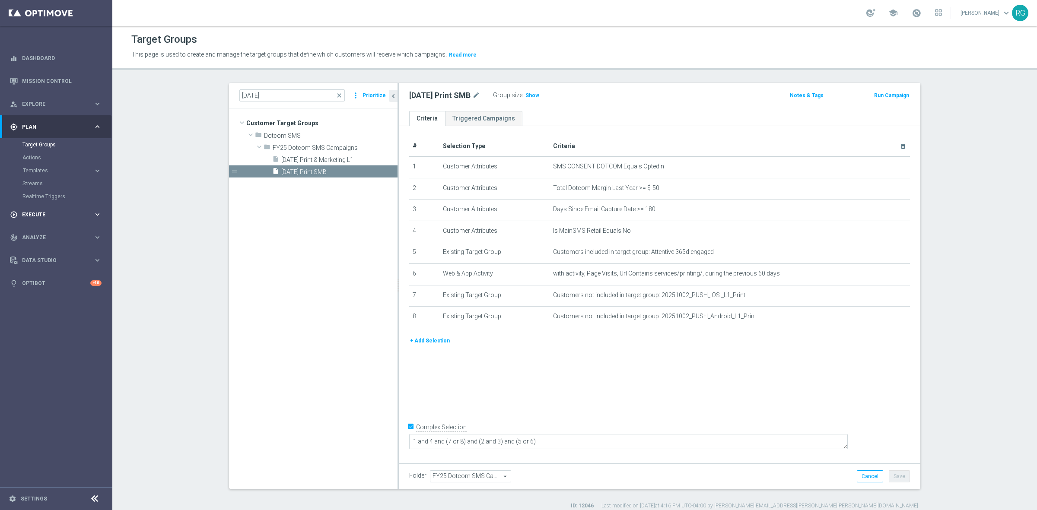
click at [27, 215] on span "Execute" at bounding box center [57, 214] width 71 height 5
click at [40, 165] on link "Campaign Builder" at bounding box center [55, 167] width 67 height 7
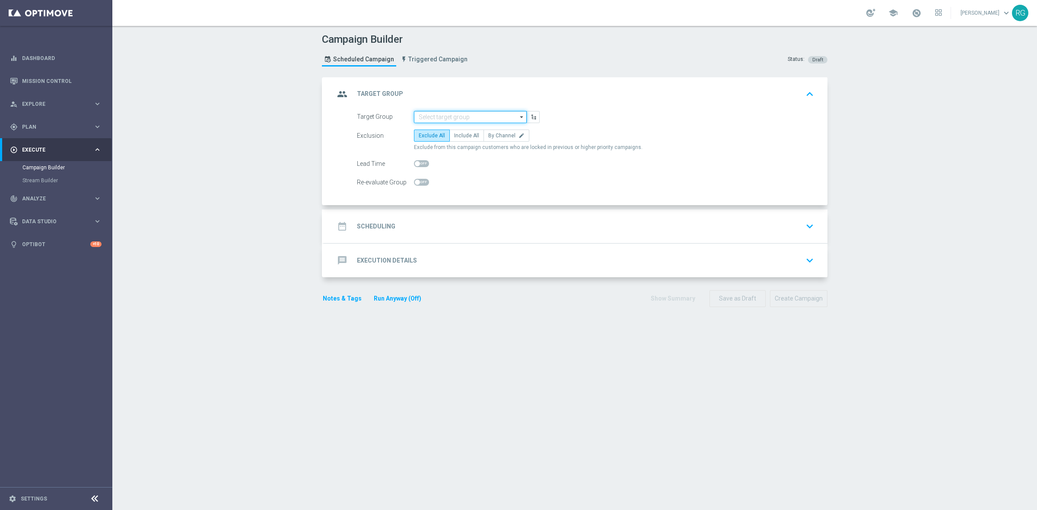
click at [433, 116] on input at bounding box center [470, 117] width 113 height 12
click at [446, 142] on div "10.2.25 Print SMB" at bounding box center [438, 143] width 39 height 8
type input "10.2.25 Print SMB"
click at [499, 136] on span "By Channel" at bounding box center [501, 136] width 27 height 6
click at [494, 136] on input "By Channel edit" at bounding box center [491, 137] width 6 height 6
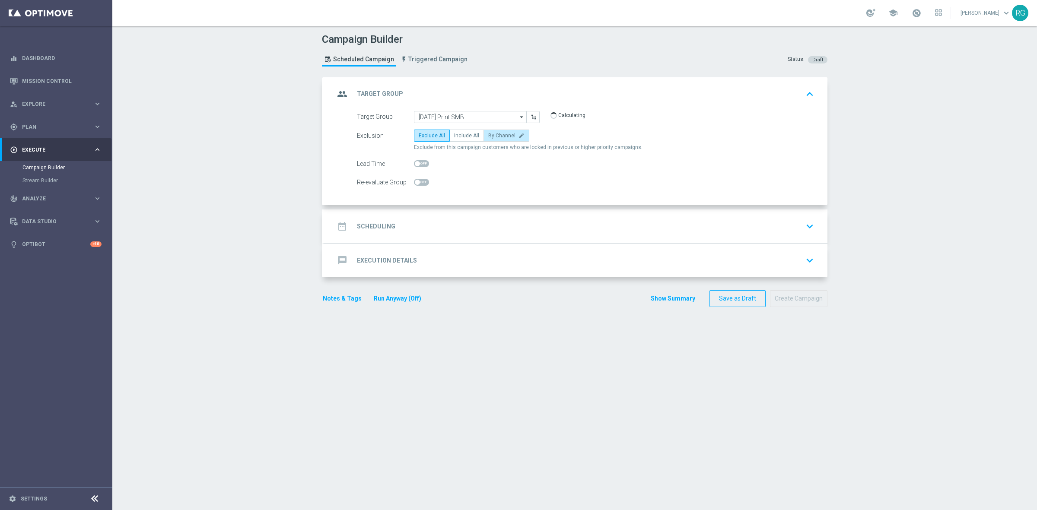
radio input "true"
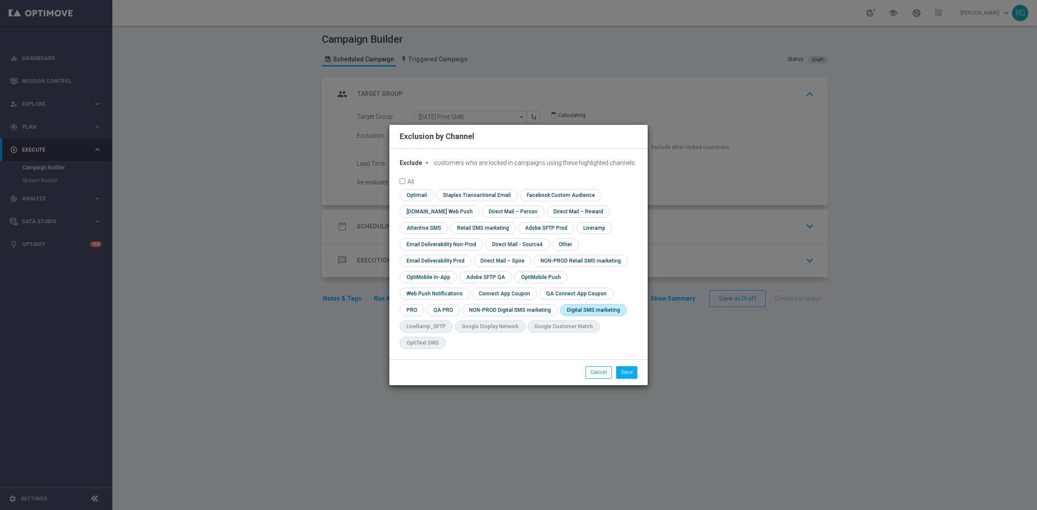
click at [560, 316] on input "checkbox" at bounding box center [592, 310] width 64 height 12
checkbox input "true"
click at [625, 366] on button "Save" at bounding box center [626, 372] width 21 height 12
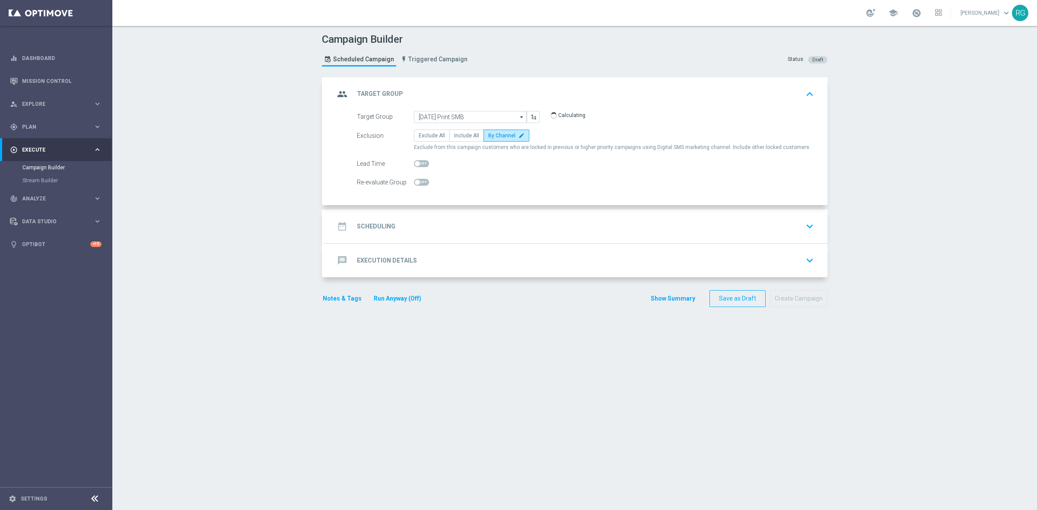
click at [419, 162] on span at bounding box center [421, 163] width 15 height 7
click at [419, 162] on input "checkbox" at bounding box center [421, 163] width 15 height 7
checkbox input "true"
click at [435, 230] on div "date_range Scheduling keyboard_arrow_down" at bounding box center [575, 226] width 483 height 16
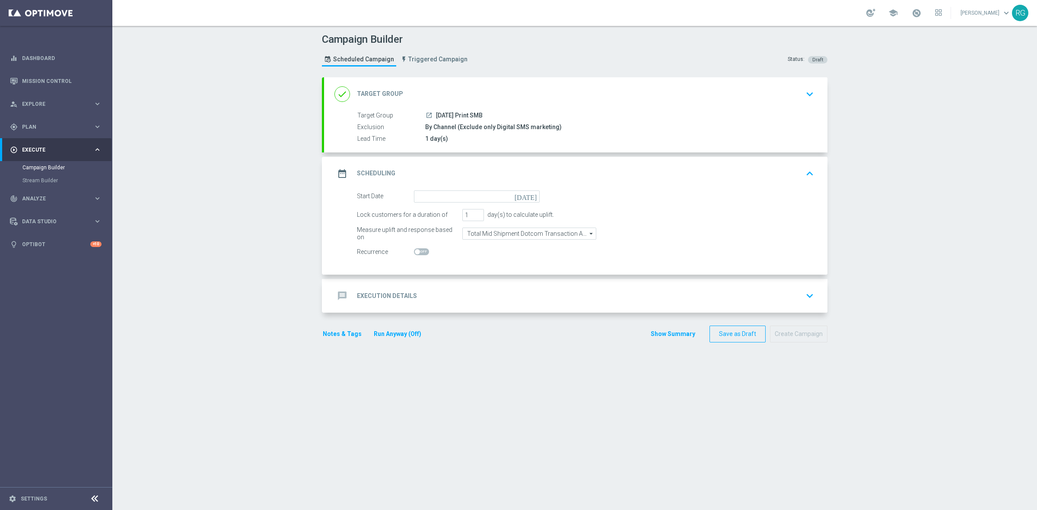
click at [527, 199] on icon "[DATE]" at bounding box center [527, 196] width 25 height 10
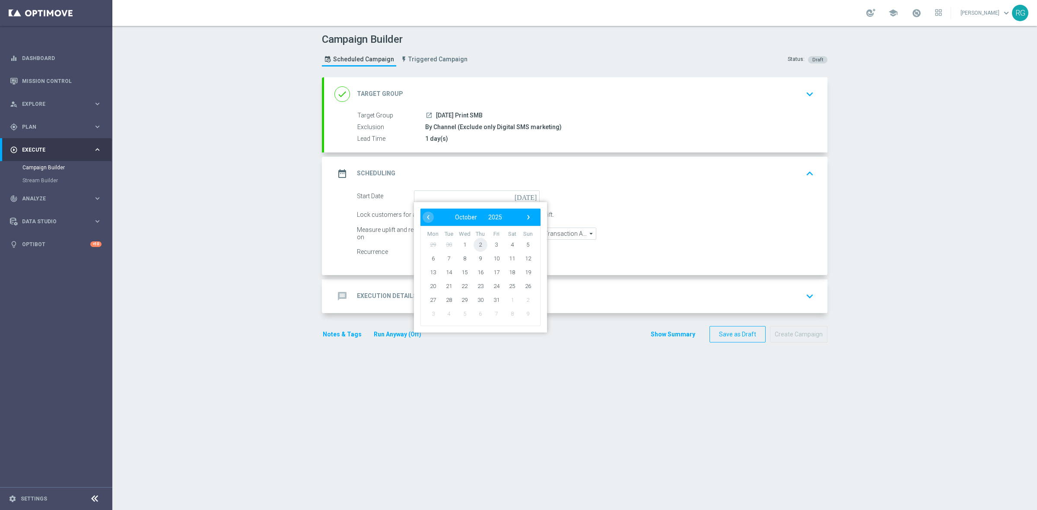
click at [474, 247] on span "2" at bounding box center [481, 245] width 14 height 14
type input "02 Oct 2025"
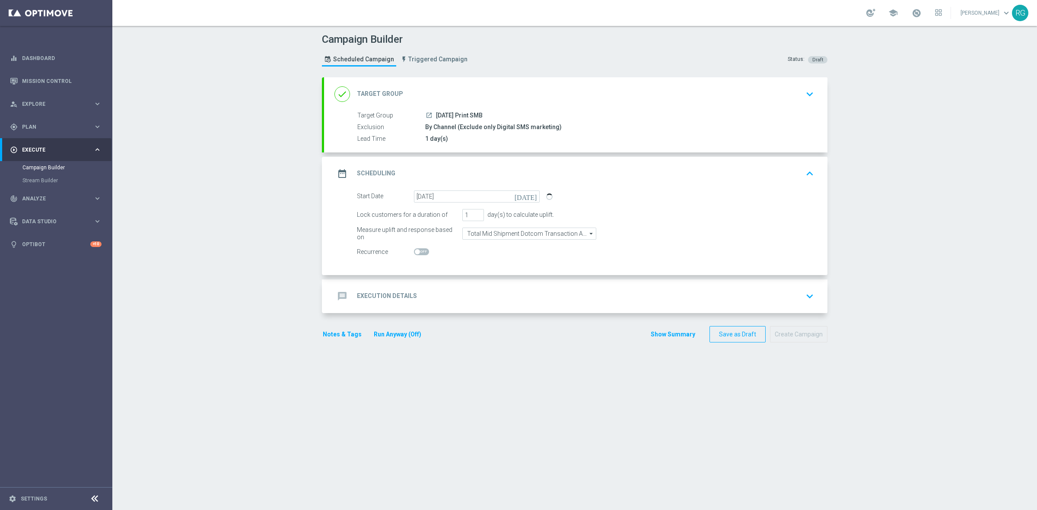
click at [452, 290] on div "message Execution Details keyboard_arrow_down" at bounding box center [575, 296] width 483 height 16
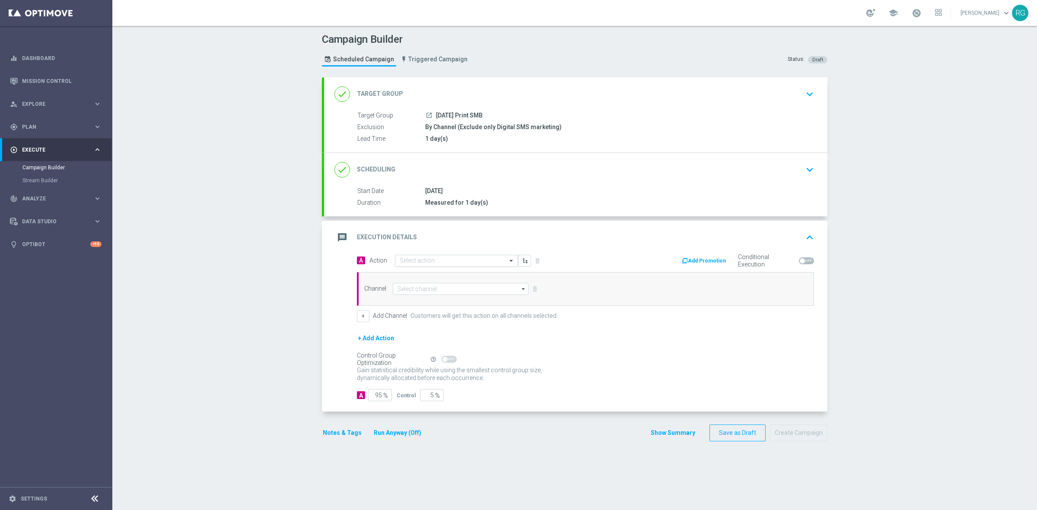
click at [402, 260] on input "text" at bounding box center [448, 261] width 96 height 7
type input "sms"
click at [406, 305] on label "SMS_Awareness" at bounding box center [418, 304] width 37 height 7
click at [407, 288] on input at bounding box center [461, 289] width 136 height 12
click at [411, 302] on div "Attentive SMS" at bounding box center [414, 302] width 33 height 8
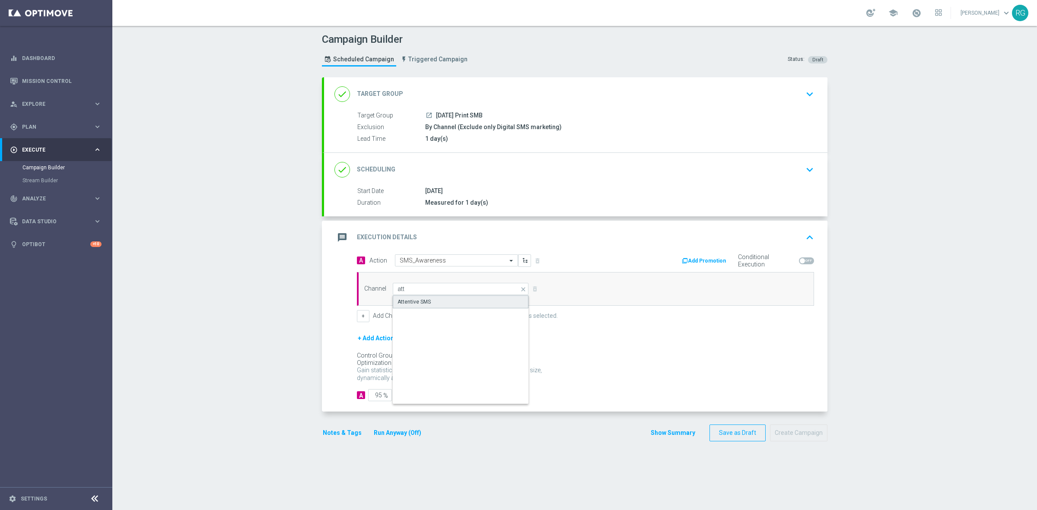
type input "Attentive SMS"
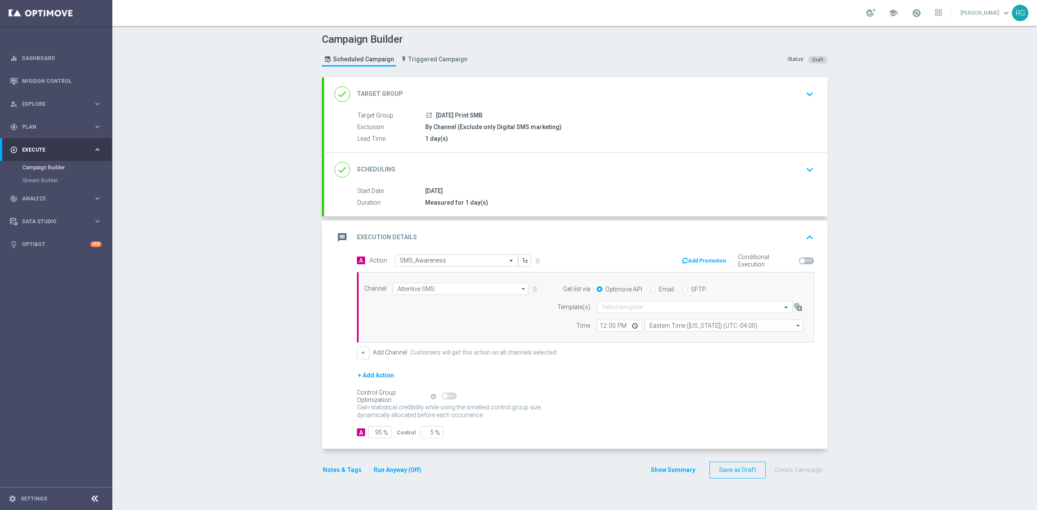
click at [682, 290] on input "SFTP" at bounding box center [685, 290] width 6 height 6
radio input "true"
click at [648, 309] on input "text" at bounding box center [685, 307] width 169 height 7
click at [639, 315] on div "Default Template" at bounding box center [694, 320] width 187 height 14
click at [328, 470] on button "Notes & Tags" at bounding box center [342, 470] width 41 height 11
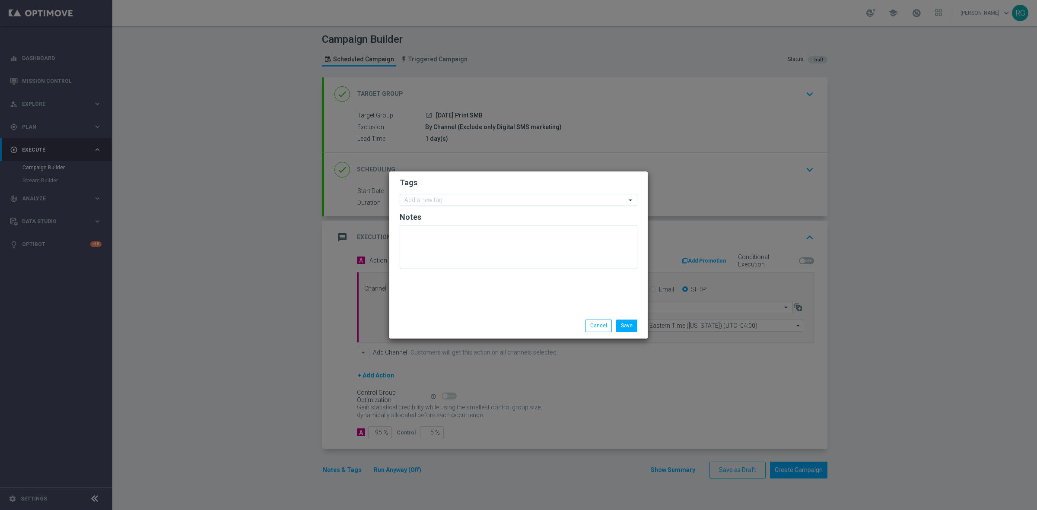
click at [421, 199] on input "text" at bounding box center [515, 200] width 222 height 7
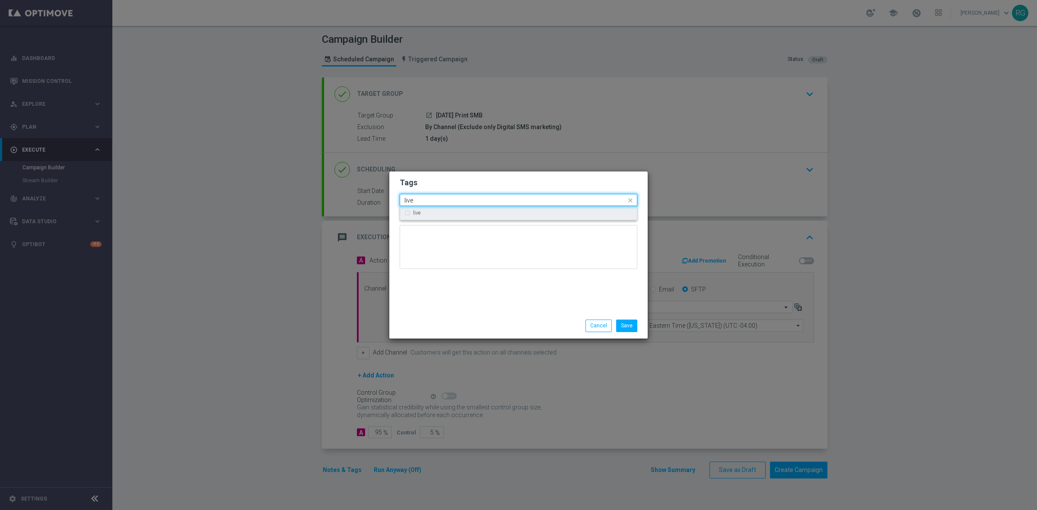
click at [423, 210] on div "live" at bounding box center [523, 212] width 220 height 5
type input "live"
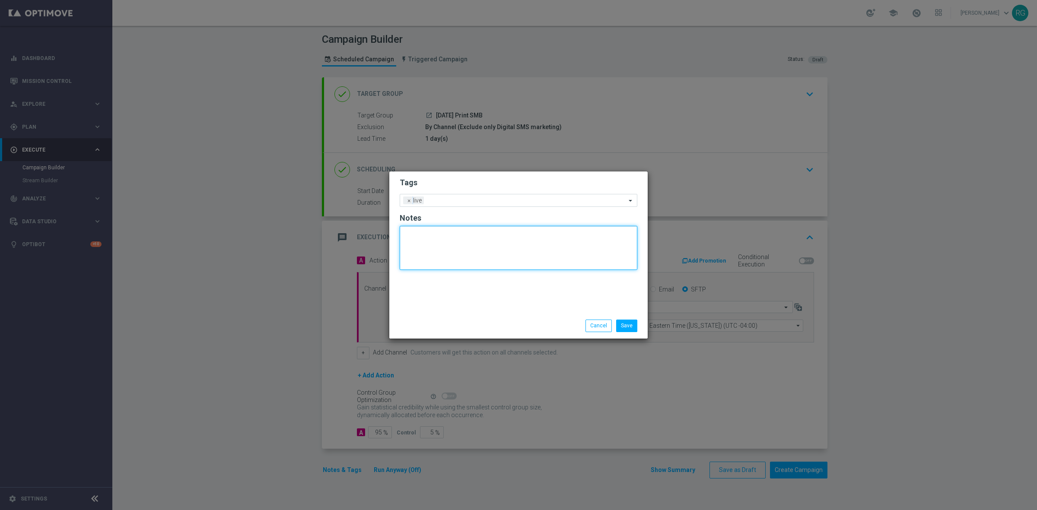
click at [425, 266] on textarea at bounding box center [519, 248] width 238 height 44
click at [436, 201] on input "text" at bounding box center [526, 200] width 199 height 7
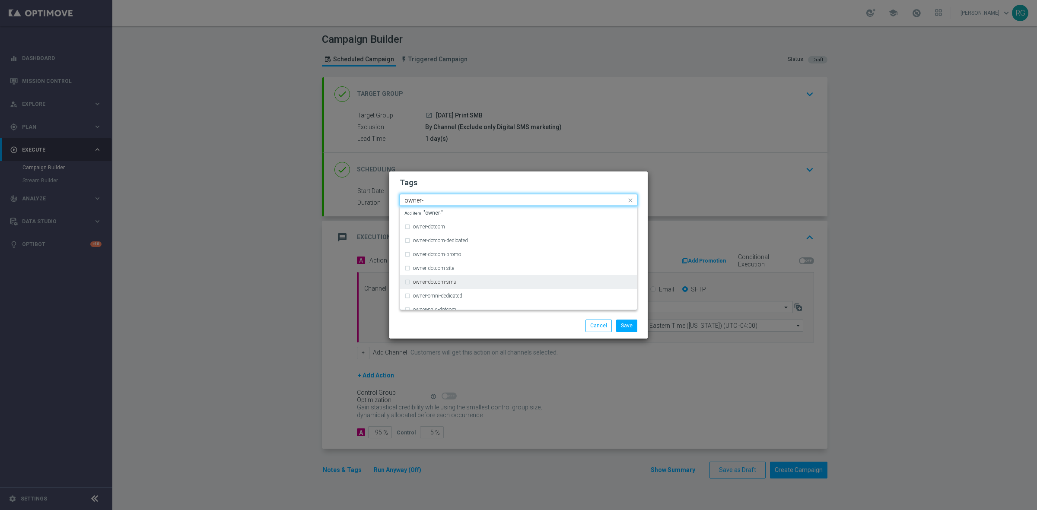
click at [439, 283] on label "owner-dotcom-sms" at bounding box center [434, 282] width 43 height 5
type input "owner-"
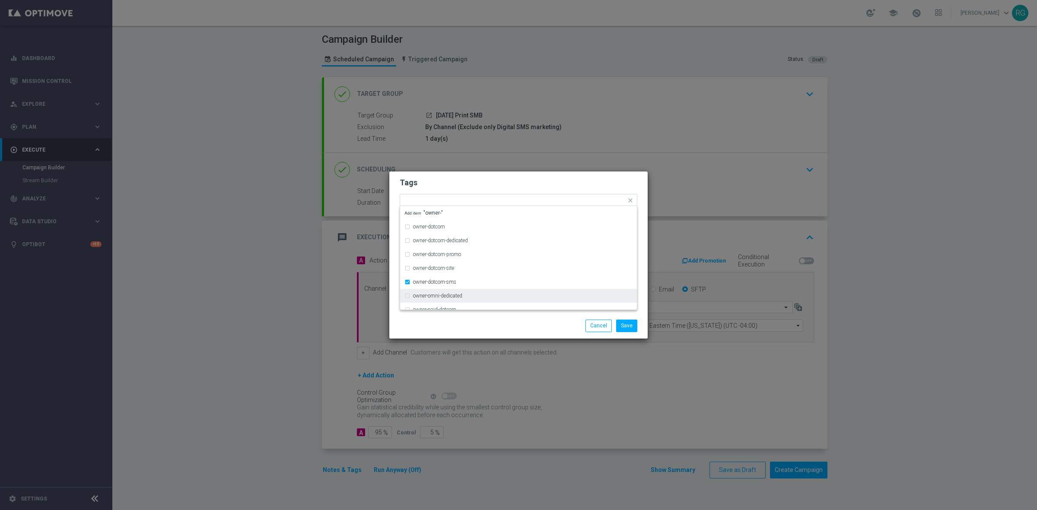
click at [528, 322] on div "Save Cancel" at bounding box center [560, 326] width 167 height 12
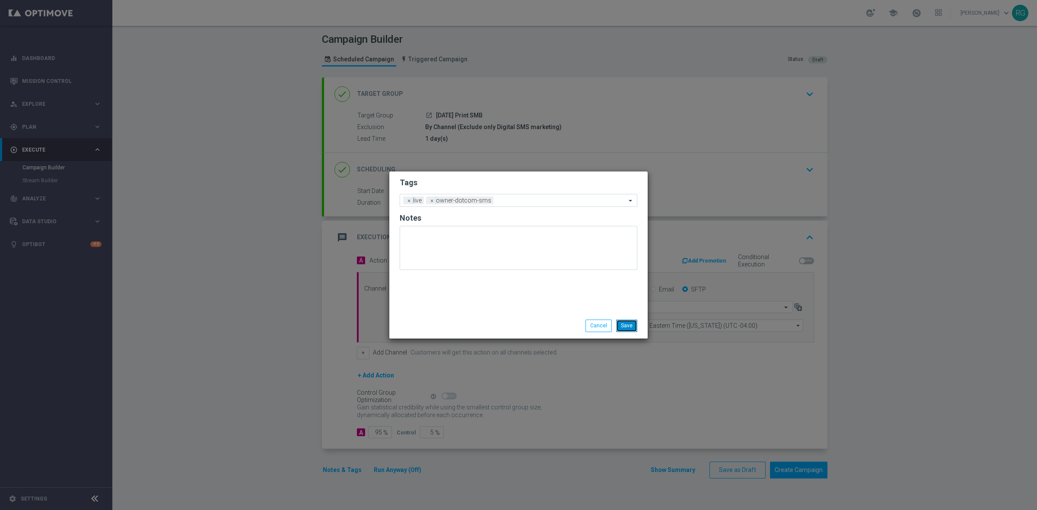
click at [631, 330] on button "Save" at bounding box center [626, 326] width 21 height 12
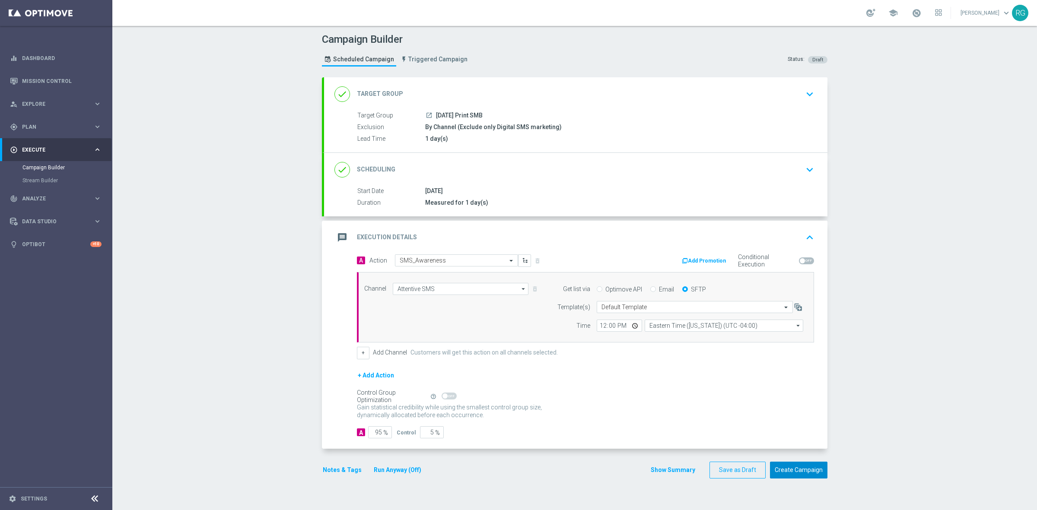
click at [781, 467] on button "Create Campaign" at bounding box center [798, 470] width 57 height 17
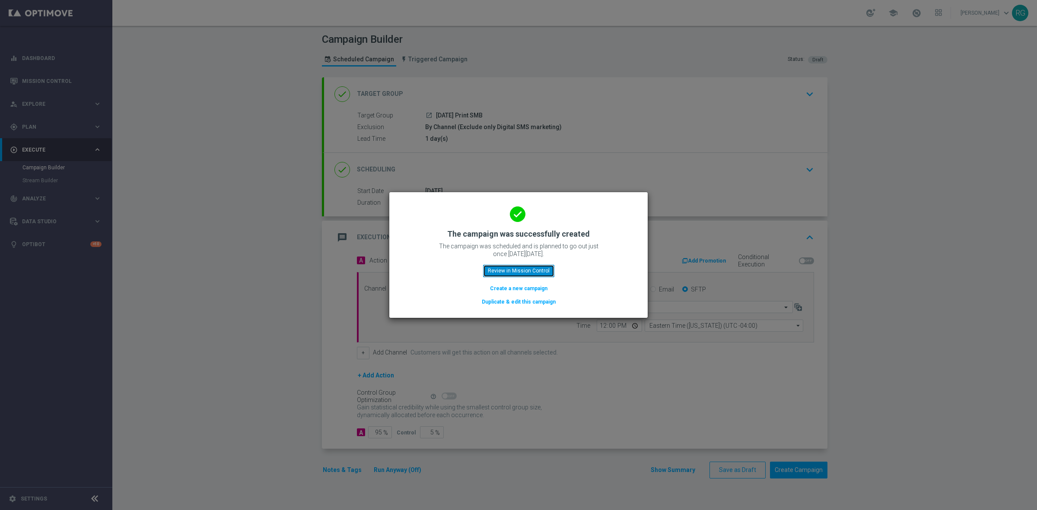
click at [512, 272] on button "Review in Mission Control" at bounding box center [518, 271] width 71 height 12
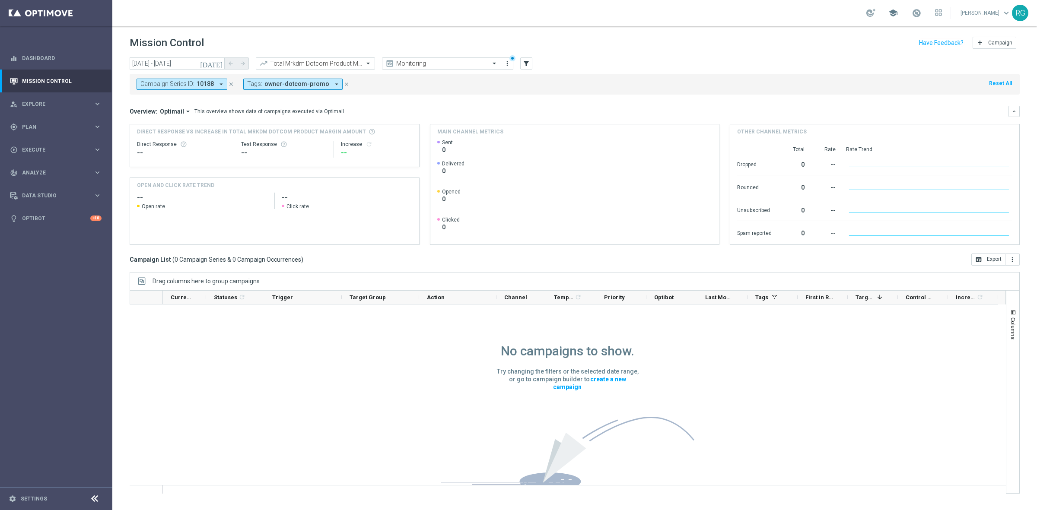
click at [894, 14] on span "school" at bounding box center [893, 13] width 10 height 10
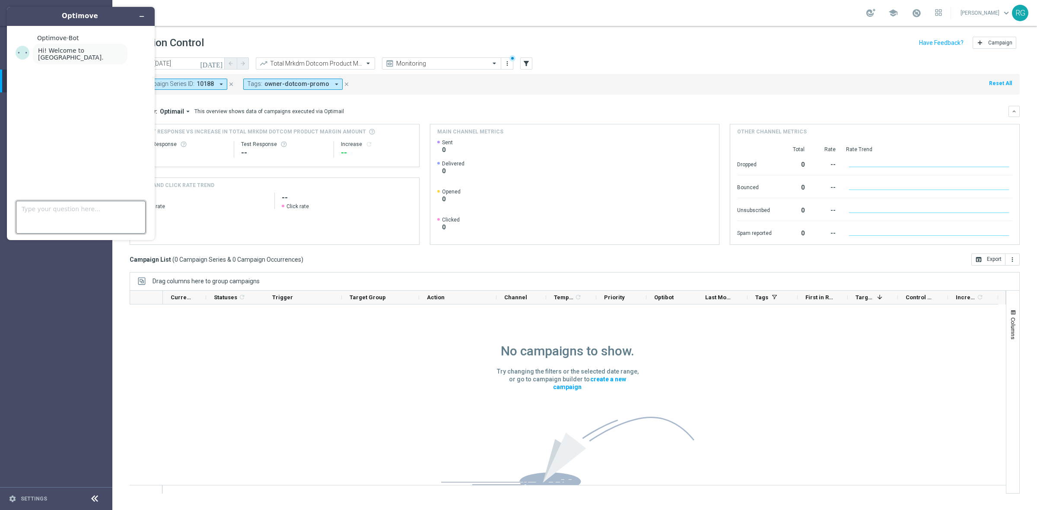
click at [59, 210] on textarea "Type your question here..." at bounding box center [81, 217] width 130 height 33
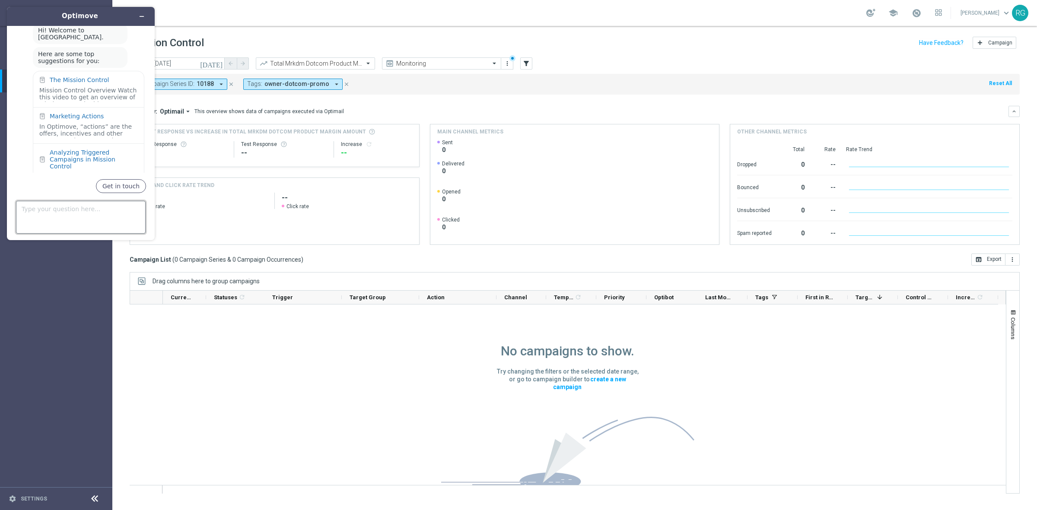
click at [88, 217] on textarea "Type your question here..." at bounding box center [81, 217] width 130 height 33
type textarea "AI journey"
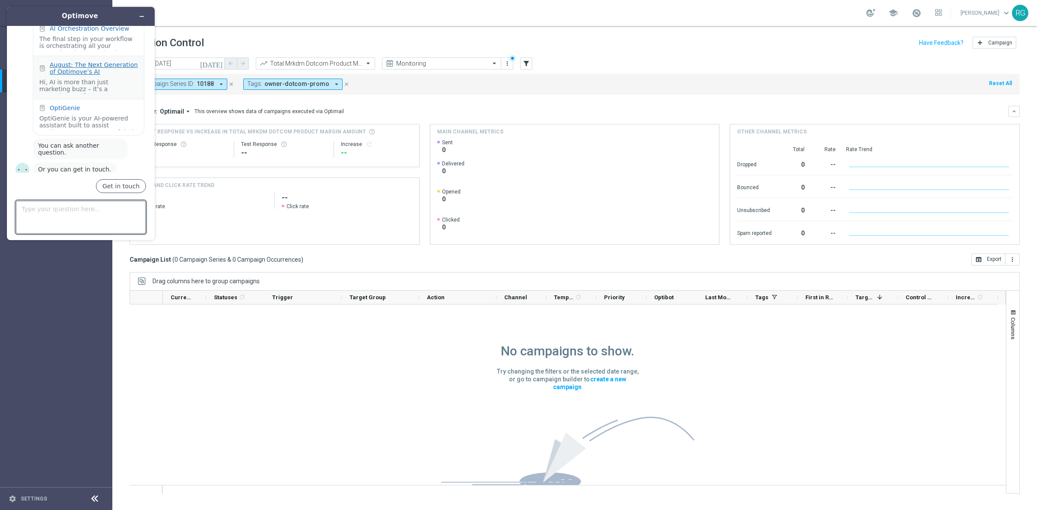
click at [75, 64] on div "August: The Next Generation of Optimove’s AI" at bounding box center [94, 68] width 88 height 14
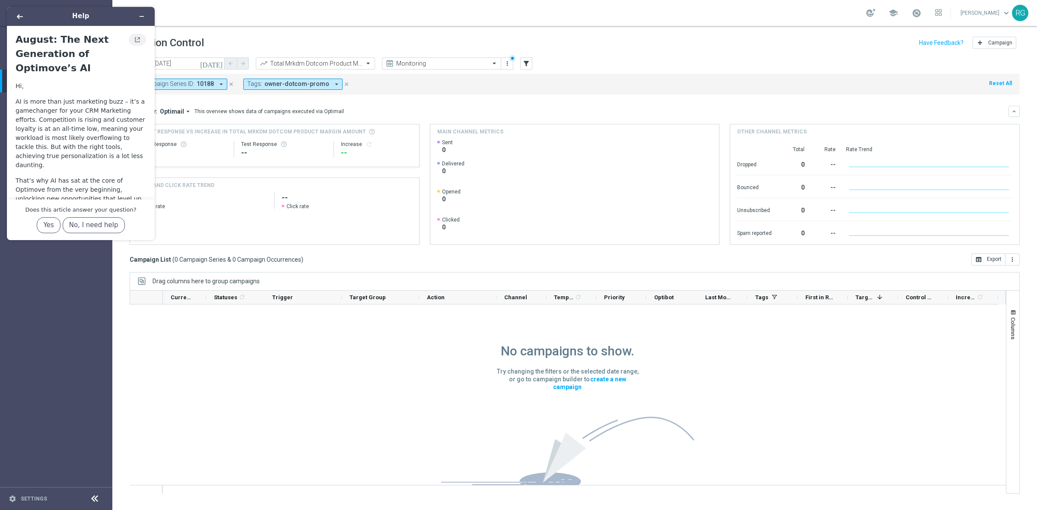
click at [135, 41] on icon "View original article" at bounding box center [137, 40] width 7 height 6
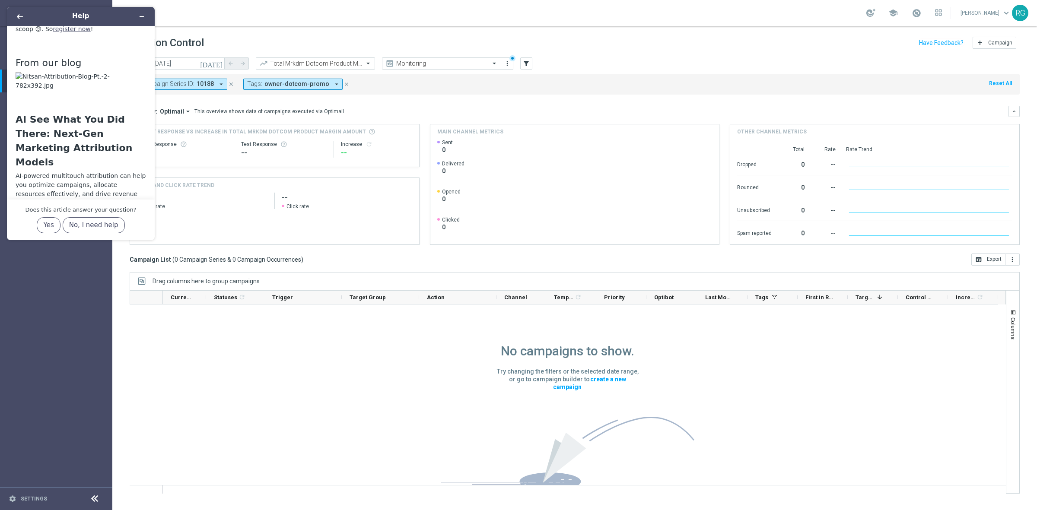
scroll to position [1519, 0]
click at [140, 13] on icon "Minimize widget" at bounding box center [142, 16] width 6 height 6
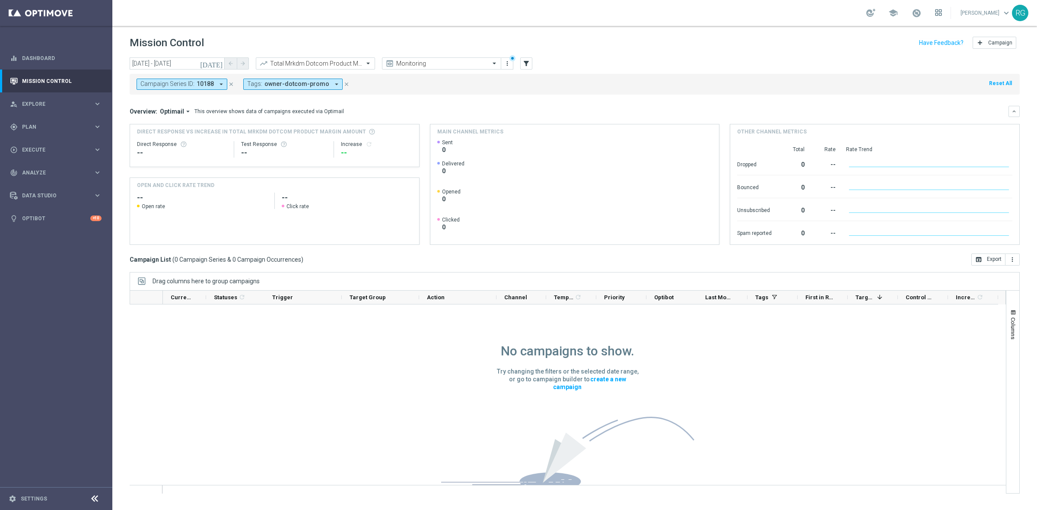
click at [938, 13] on icon at bounding box center [937, 14] width 2 height 2
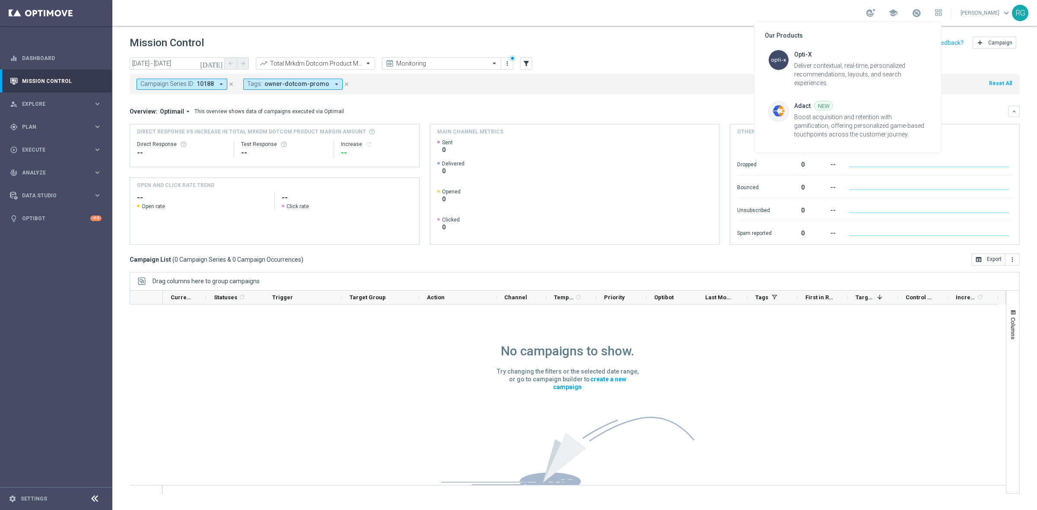
click at [824, 14] on div at bounding box center [518, 255] width 1037 height 510
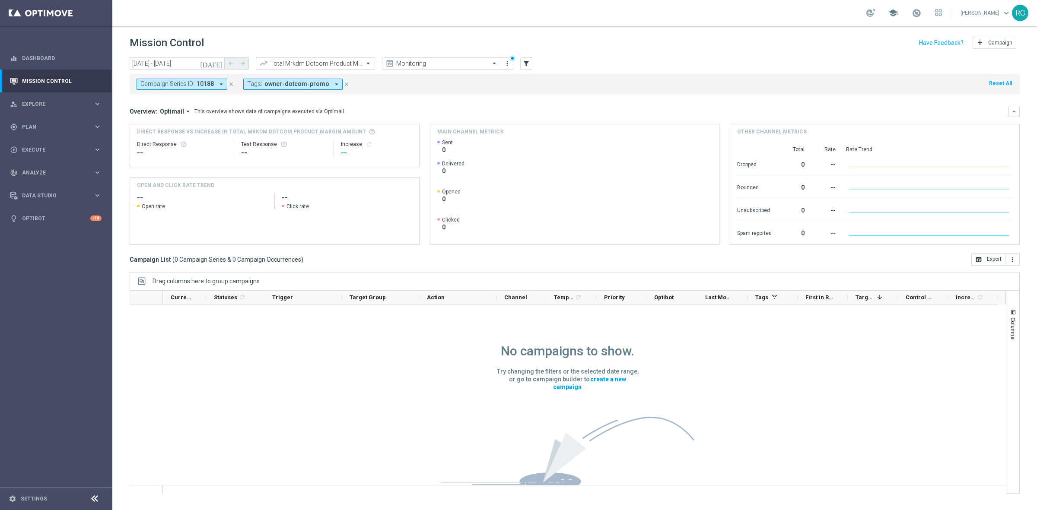
click at [891, 13] on span "school" at bounding box center [893, 13] width 10 height 10
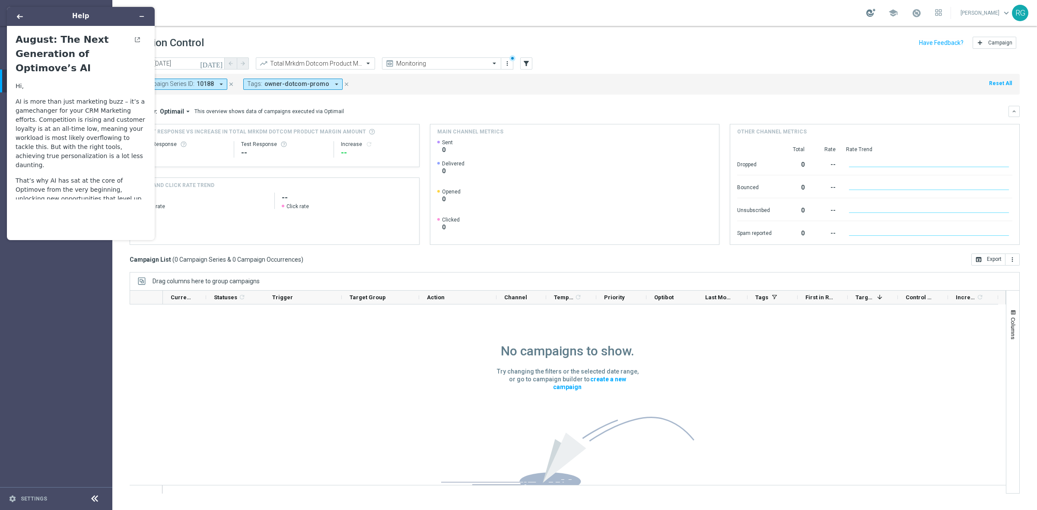
click at [867, 13] on div at bounding box center [870, 13] width 9 height 8
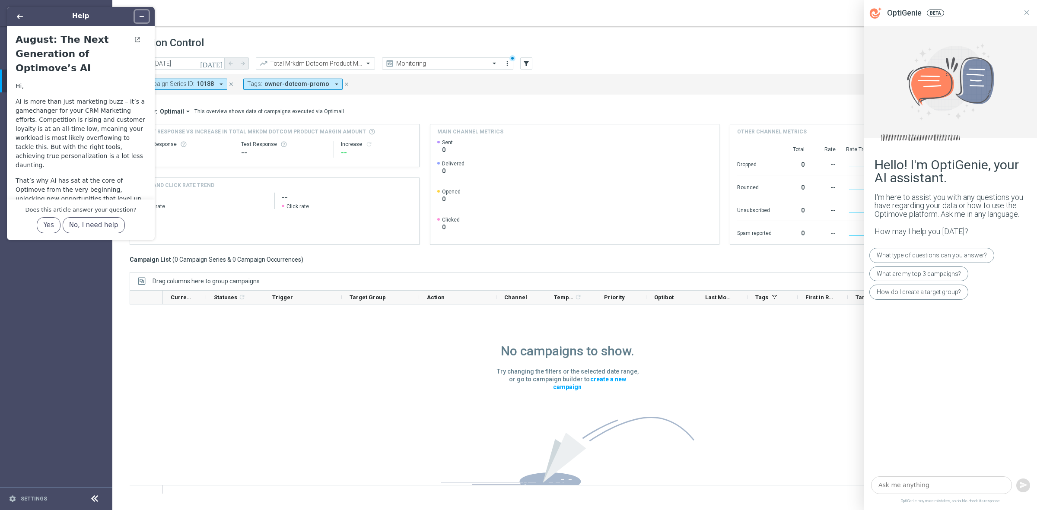
click at [145, 14] on button "Minimize widget" at bounding box center [142, 16] width 14 height 12
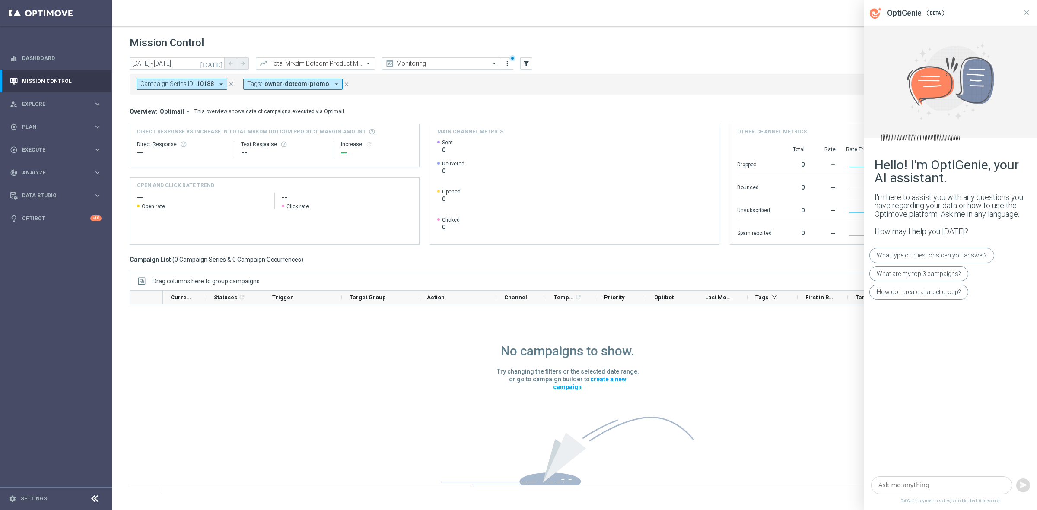
click at [899, 483] on textarea at bounding box center [941, 486] width 141 height 18
type textarea "pausing a send"
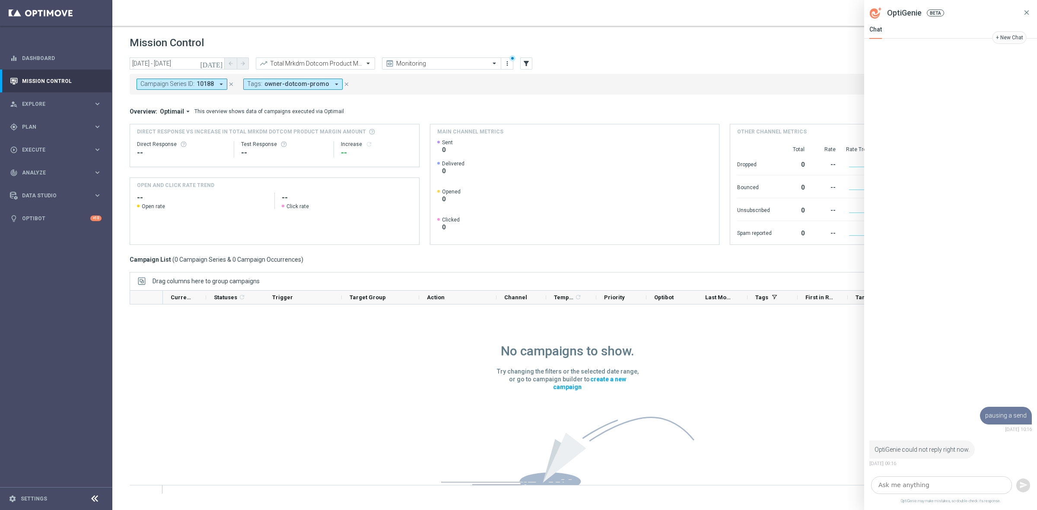
click at [1029, 12] on icon at bounding box center [1027, 13] width 8 height 8
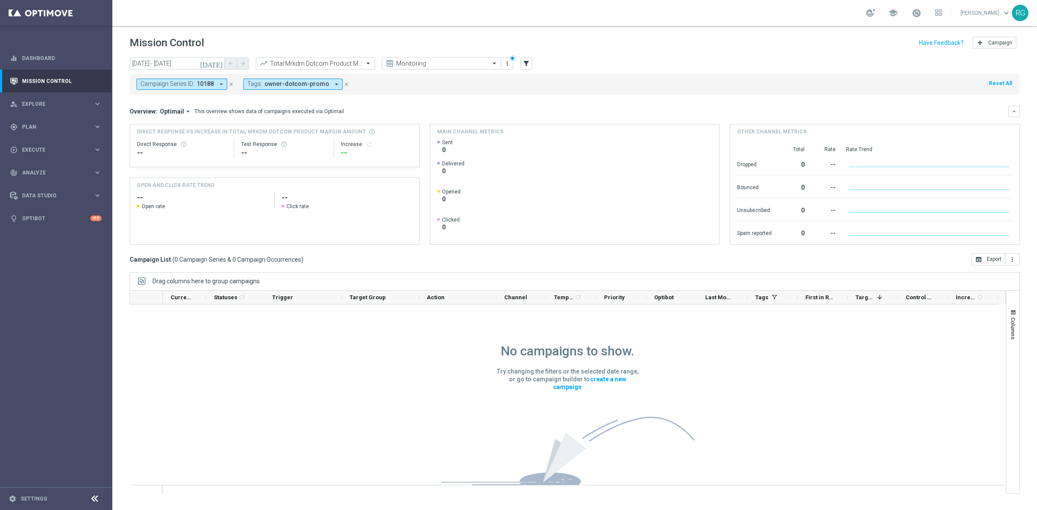
click at [1007, 13] on span "keyboard_arrow_down" at bounding box center [1007, 13] width 10 height 10
click at [973, 65] on div "task_alt SuccessHub" at bounding box center [972, 67] width 86 height 16
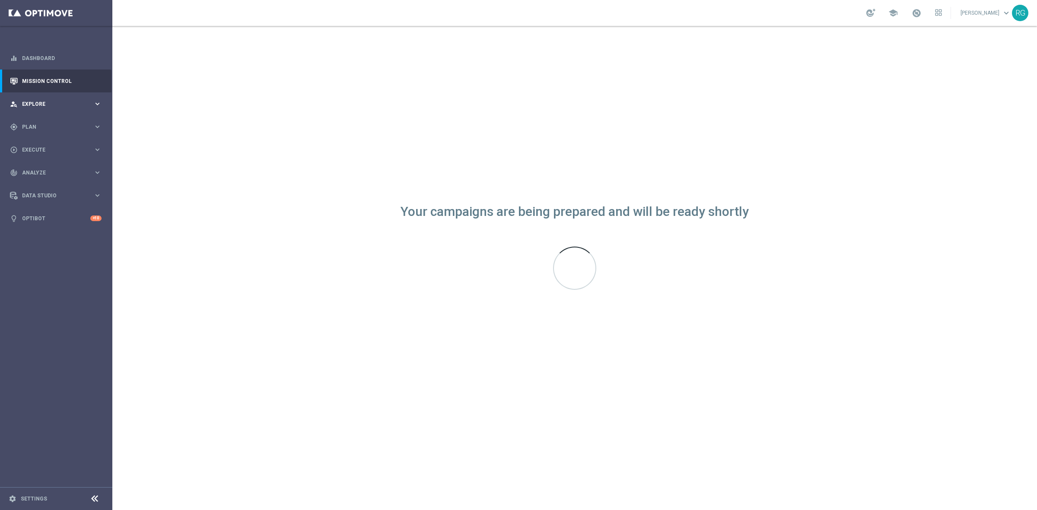
click at [46, 99] on div "person_search Explore keyboard_arrow_right" at bounding box center [55, 103] width 111 height 23
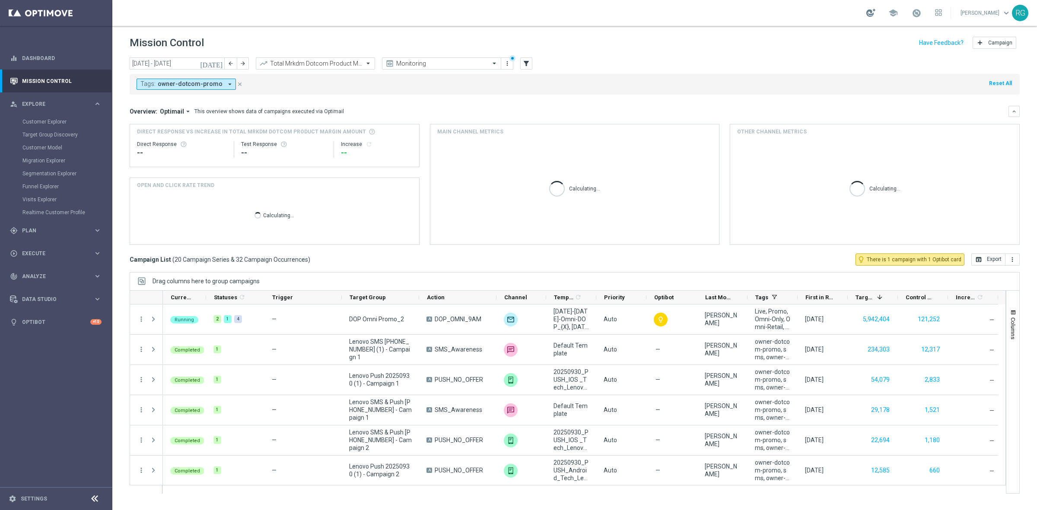
click at [871, 12] on div at bounding box center [870, 13] width 9 height 8
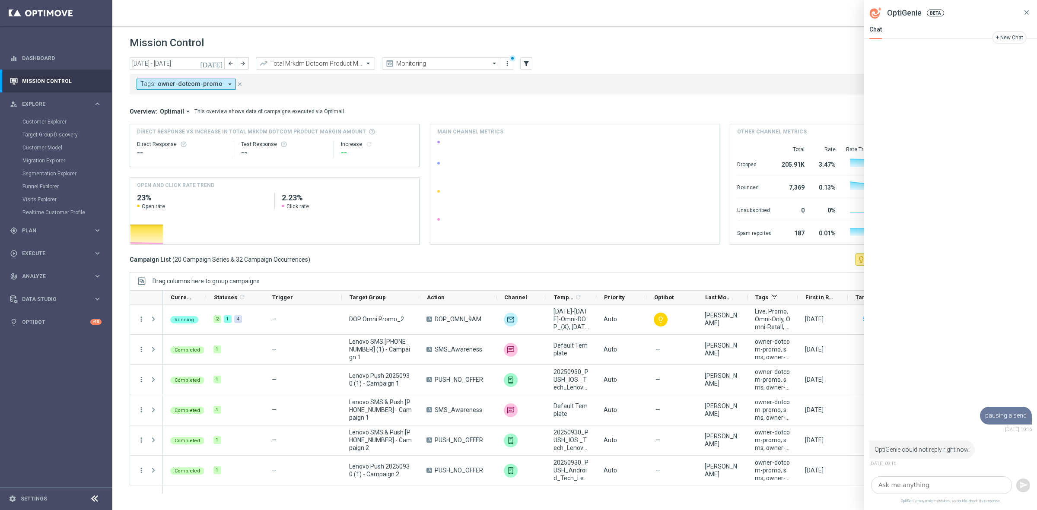
click at [1025, 12] on icon at bounding box center [1027, 13] width 8 height 8
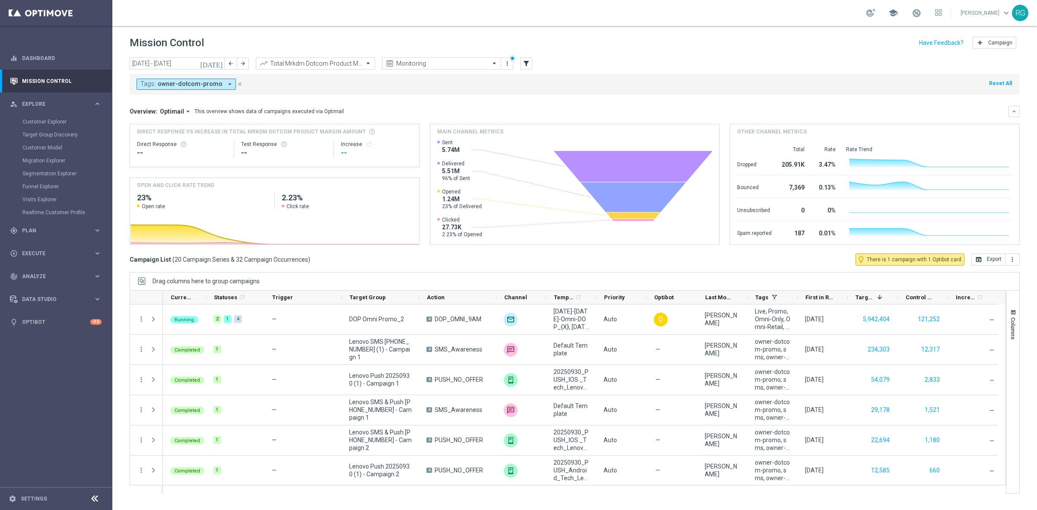
click at [893, 14] on span "school" at bounding box center [893, 13] width 10 height 10
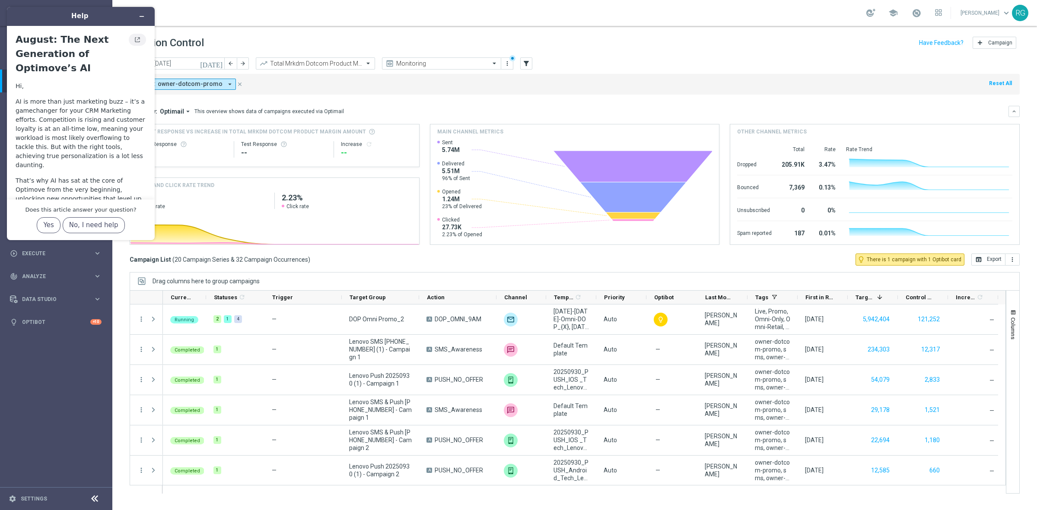
click at [137, 42] on icon "View original article" at bounding box center [137, 40] width 7 height 6
click at [937, 11] on icon at bounding box center [937, 11] width 2 height 2
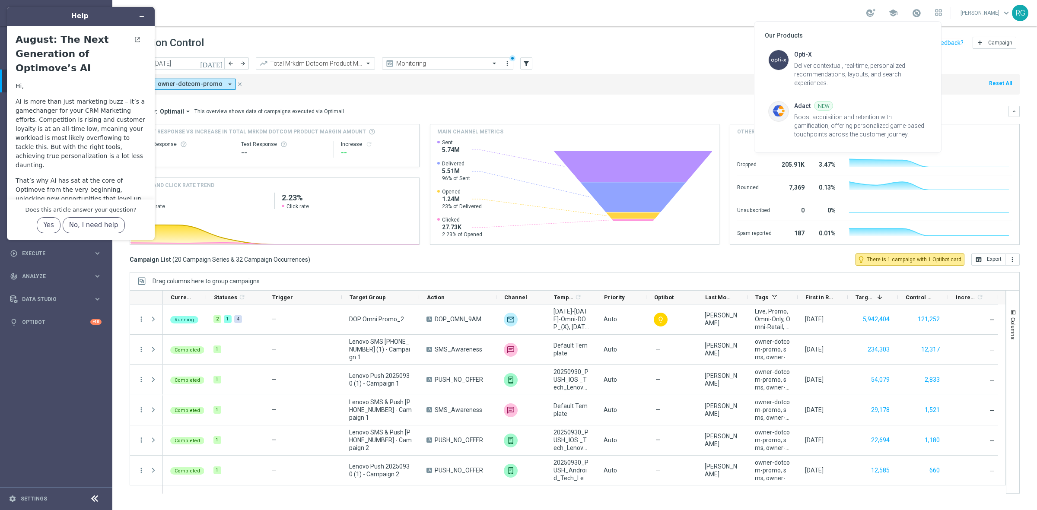
click at [802, 13] on div at bounding box center [518, 255] width 1037 height 510
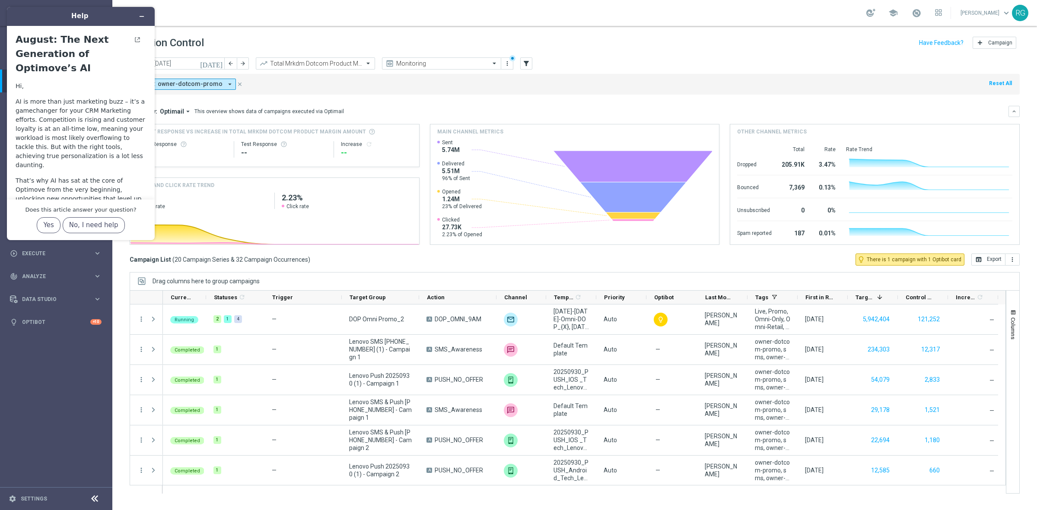
click at [149, 14] on header "Help" at bounding box center [81, 16] width 148 height 19
click at [146, 16] on button "Minimize widget" at bounding box center [142, 16] width 14 height 12
